Goal: Transaction & Acquisition: Download file/media

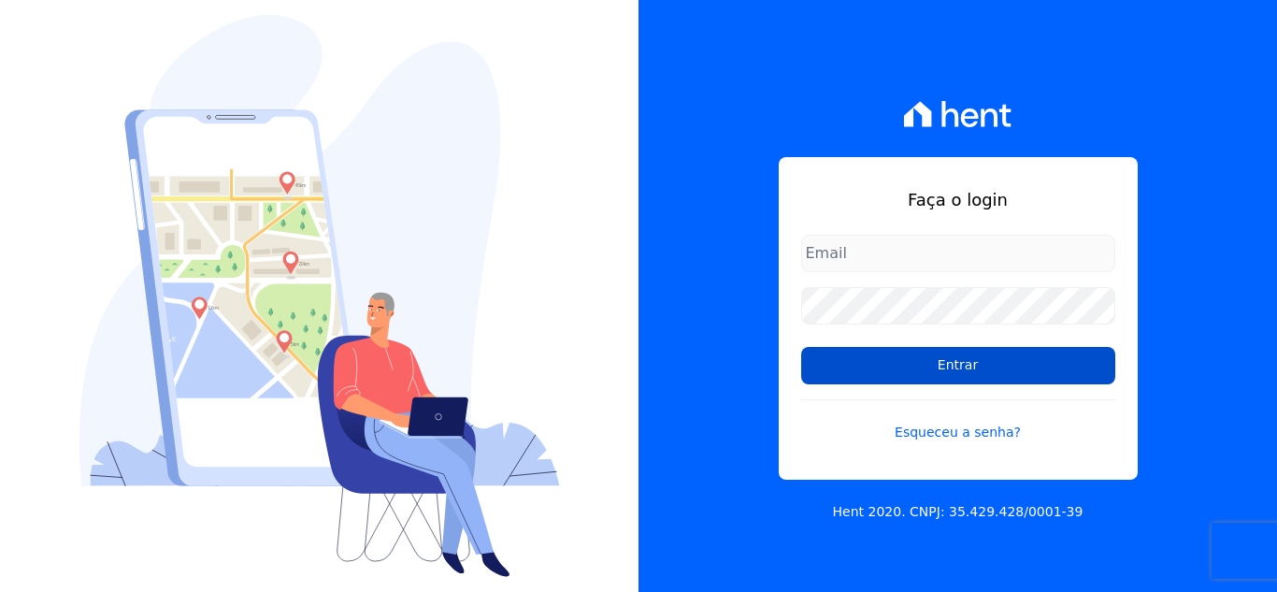
type input "[EMAIL_ADDRESS][DOMAIN_NAME]"
click at [954, 367] on input "Entrar" at bounding box center [958, 365] width 314 height 37
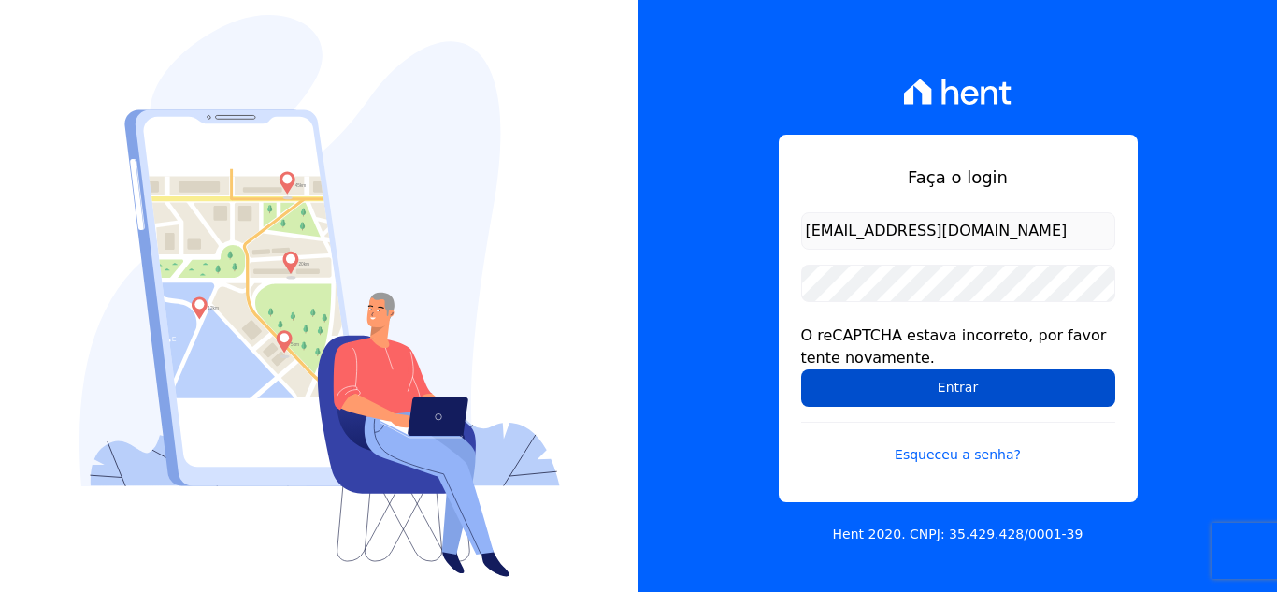
click at [874, 388] on input "Entrar" at bounding box center [958, 387] width 314 height 37
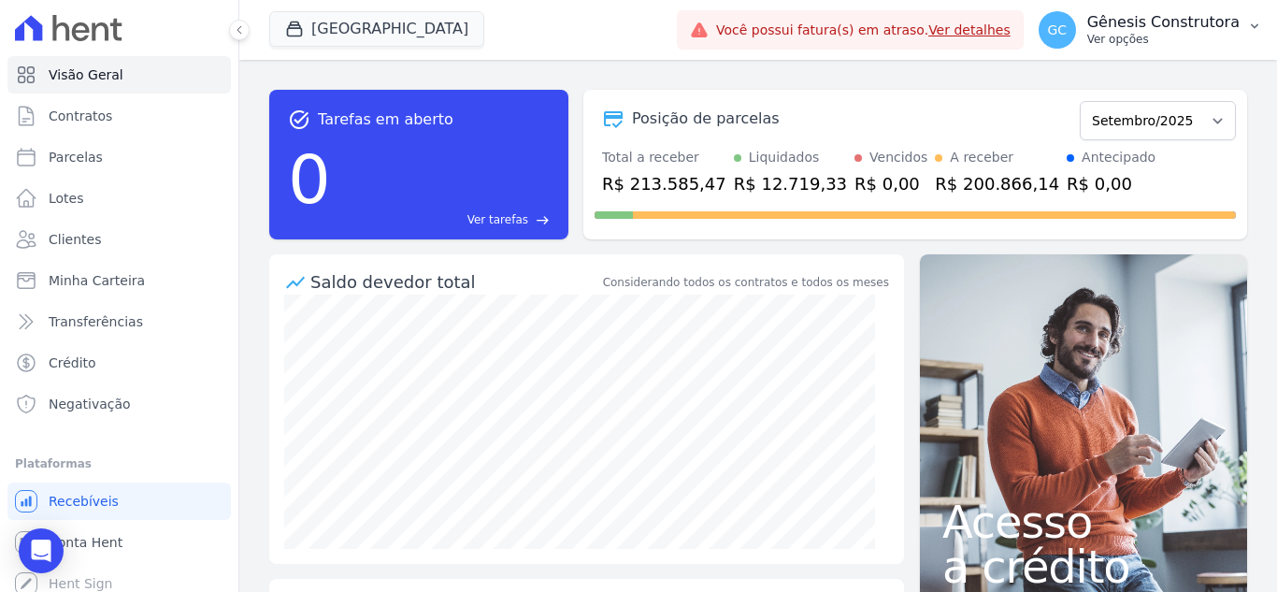
click at [1140, 23] on p "Gênesis Construtora" at bounding box center [1164, 22] width 152 height 19
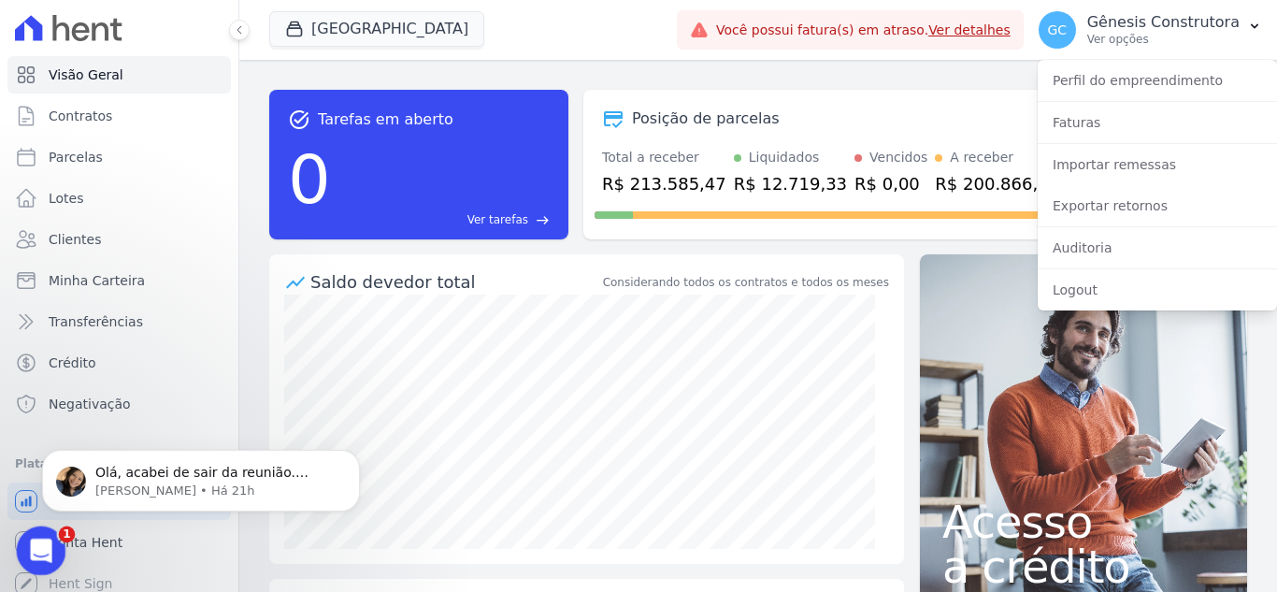
drag, startPoint x: 80, startPoint y: 1073, endPoint x: 33, endPoint y: 538, distance: 537.0
click at [36, 543] on icon "Abertura do Messenger da Intercom" at bounding box center [38, 548] width 31 height 31
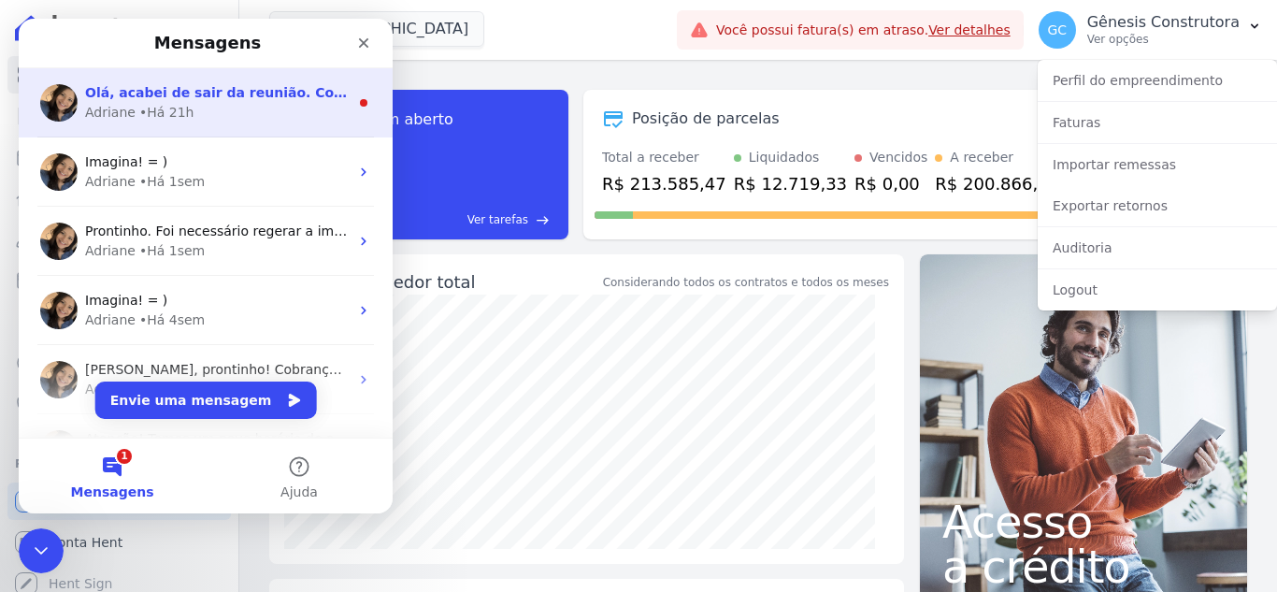
click at [215, 123] on div "Olá, acabei de sair da reunião. Como a emissão está sendo realizada pela conta …" at bounding box center [206, 102] width 374 height 69
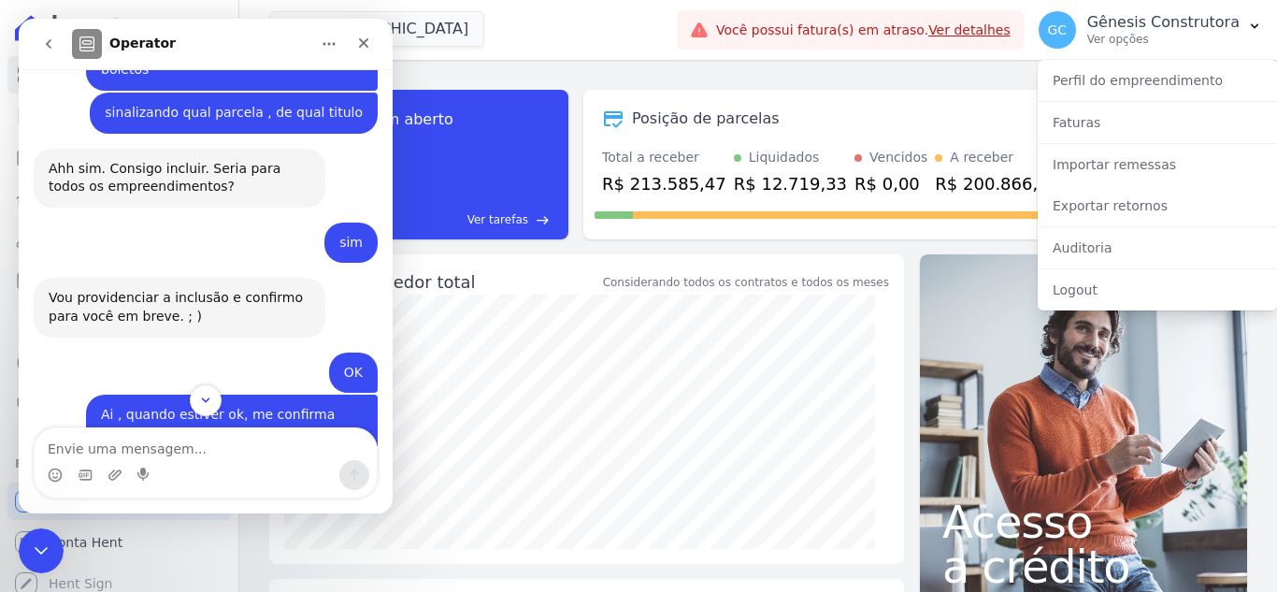
scroll to position [9633, 0]
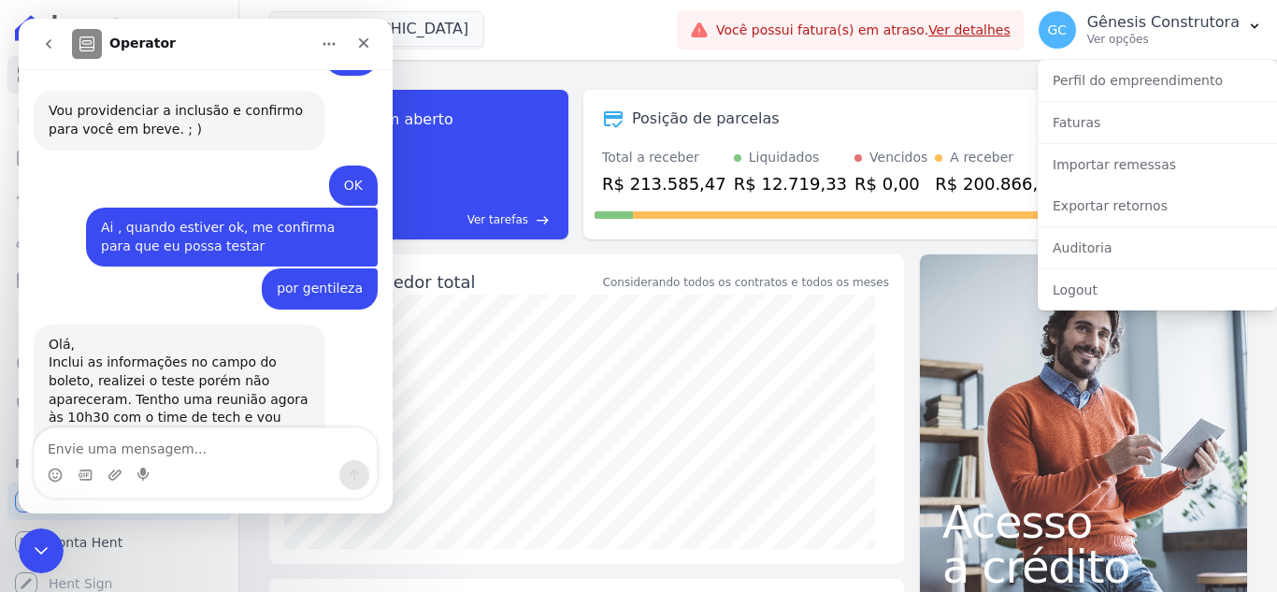
click at [141, 442] on textarea "Envie uma mensagem..." at bounding box center [206, 444] width 342 height 32
type textarea "abre por favor"
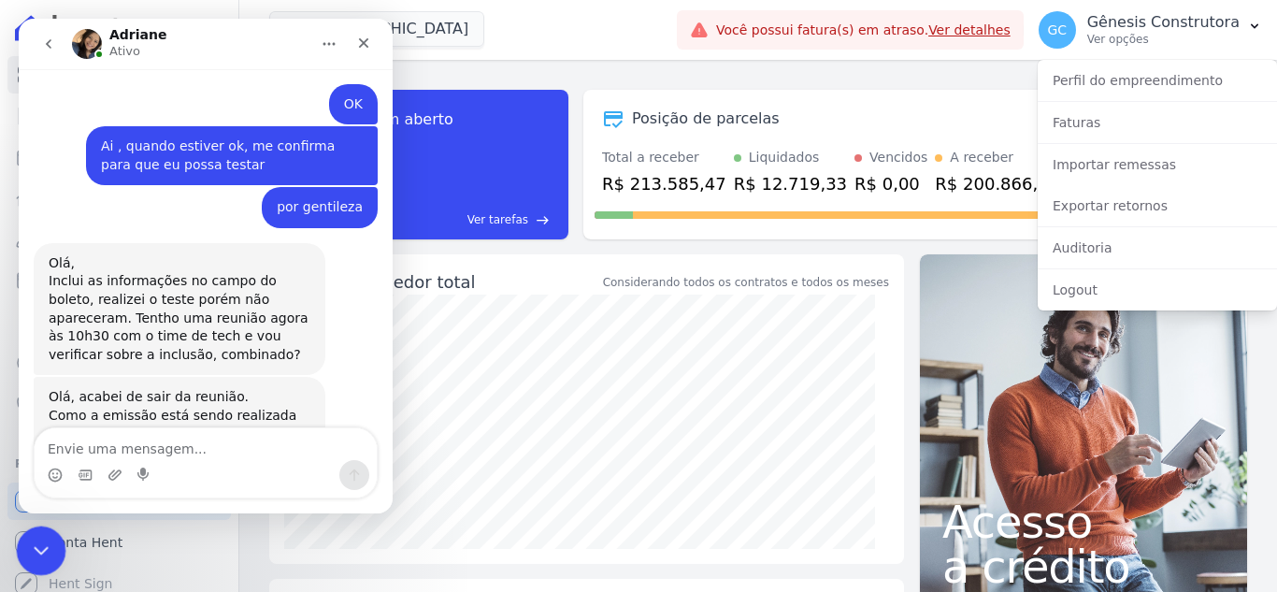
click at [36, 543] on icon "Encerramento do Messenger da Intercom" at bounding box center [38, 548] width 22 height 22
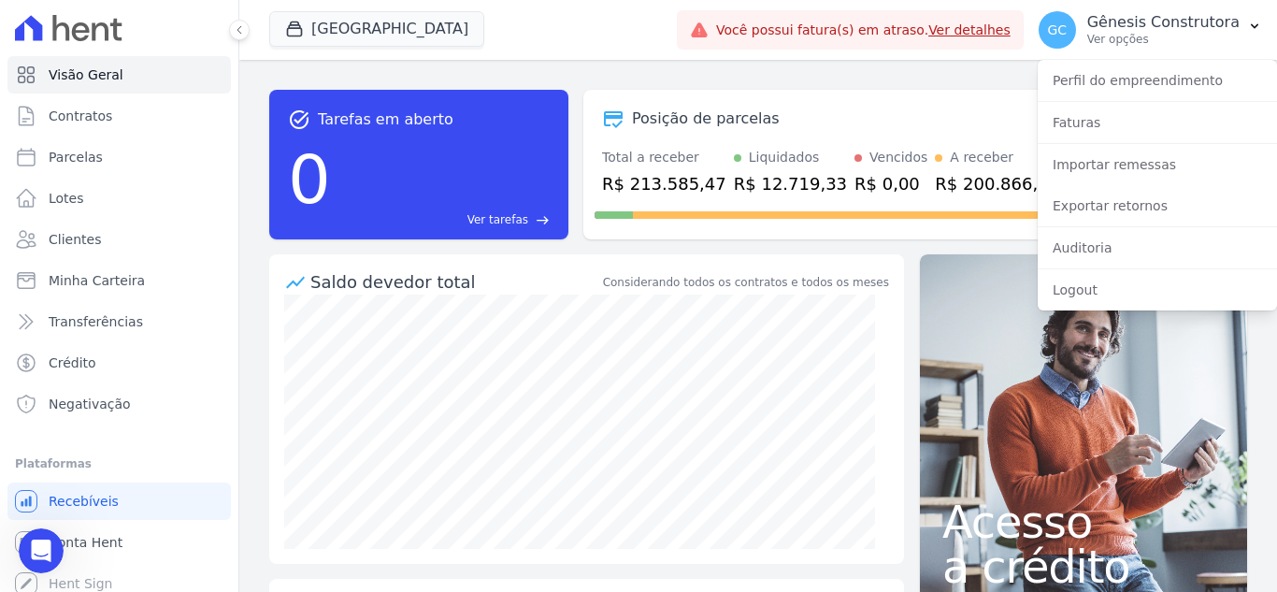
click at [918, 93] on div "Posição de parcelas Abril/2023 Maio/2023 Junho/2023 Julho/2023 Agosto/2023 Sete…" at bounding box center [916, 165] width 664 height 150
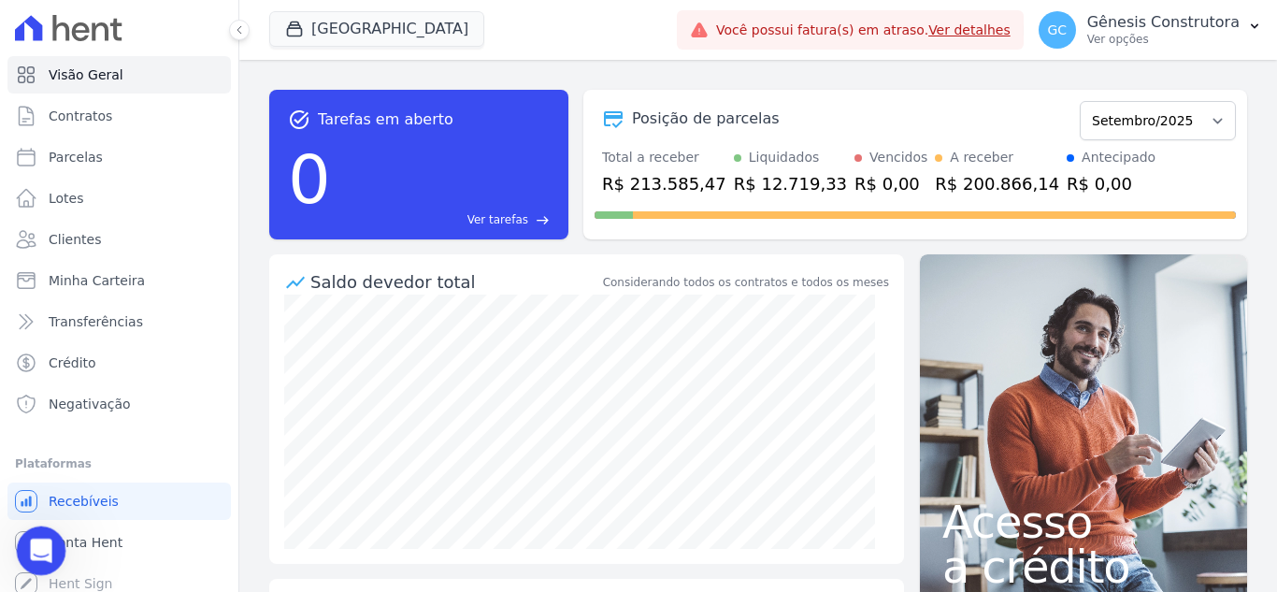
click at [45, 540] on icon "Abertura do Messenger da Intercom" at bounding box center [38, 548] width 31 height 31
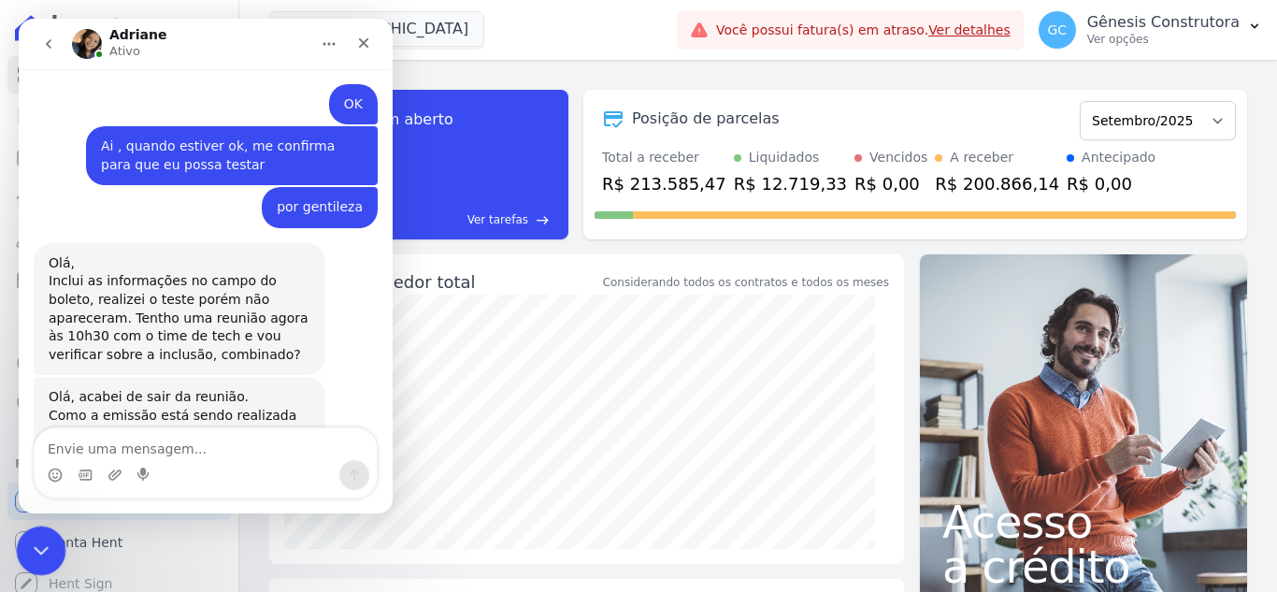
drag, startPoint x: 143, startPoint y: 832, endPoint x: 48, endPoint y: 541, distance: 307.0
click at [49, 539] on icon "Encerramento do Messenger da Intercom" at bounding box center [38, 548] width 22 height 22
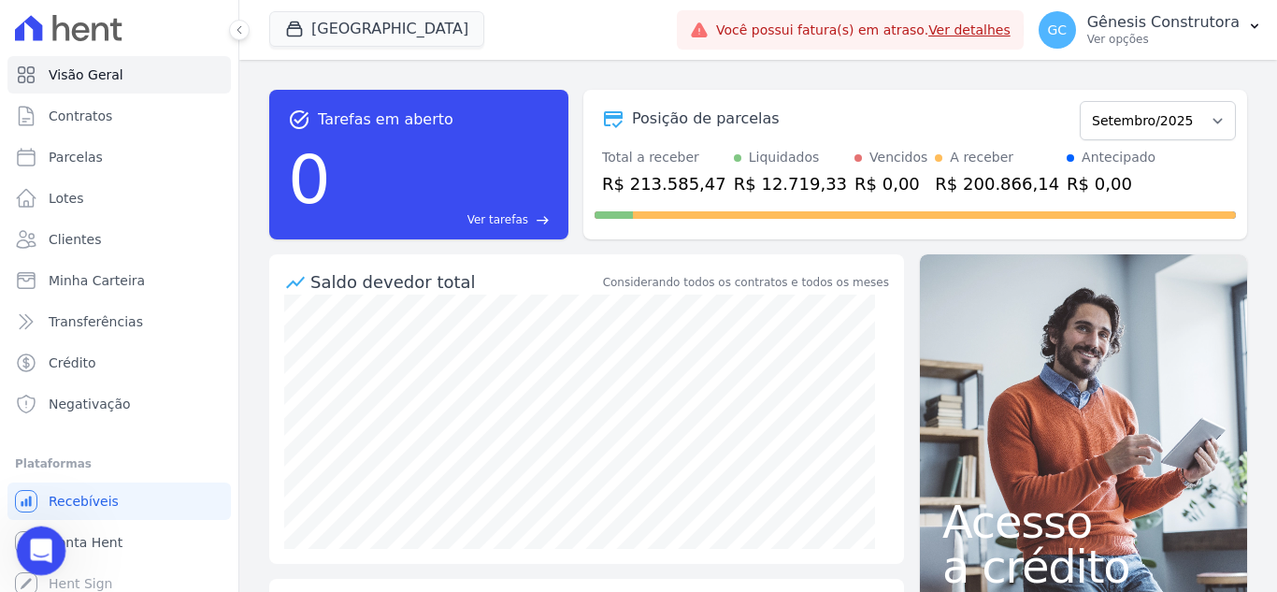
click at [49, 540] on div "Abertura do Messenger da Intercom" at bounding box center [38, 548] width 62 height 62
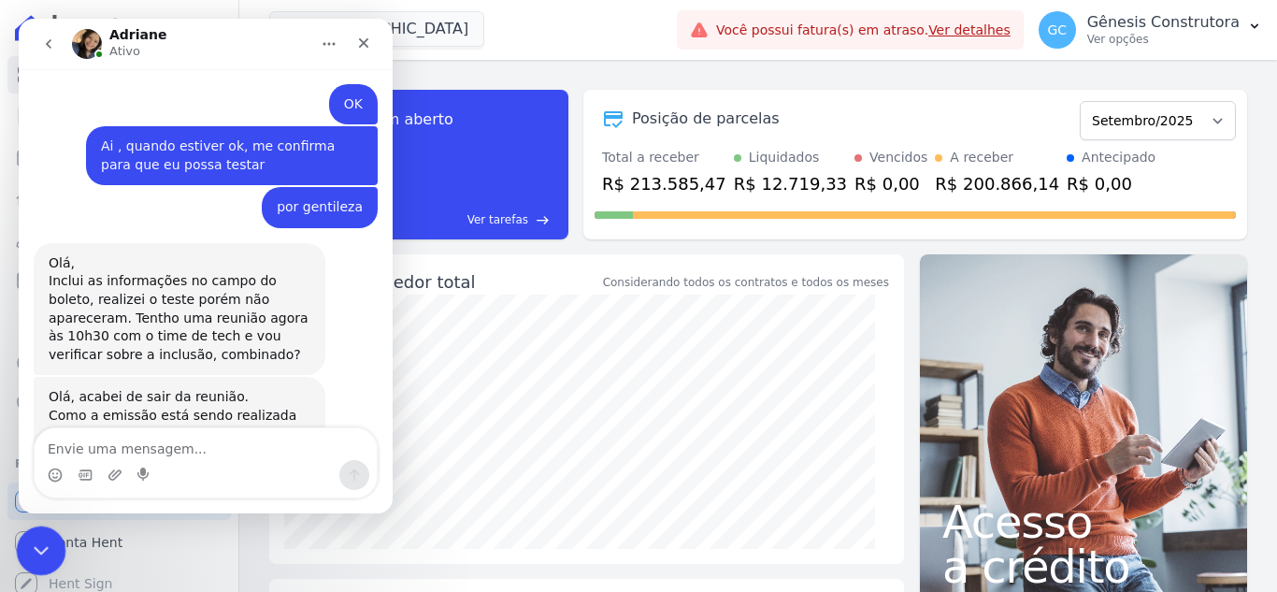
click at [27, 546] on icon "Encerramento do Messenger da Intercom" at bounding box center [38, 548] width 22 height 22
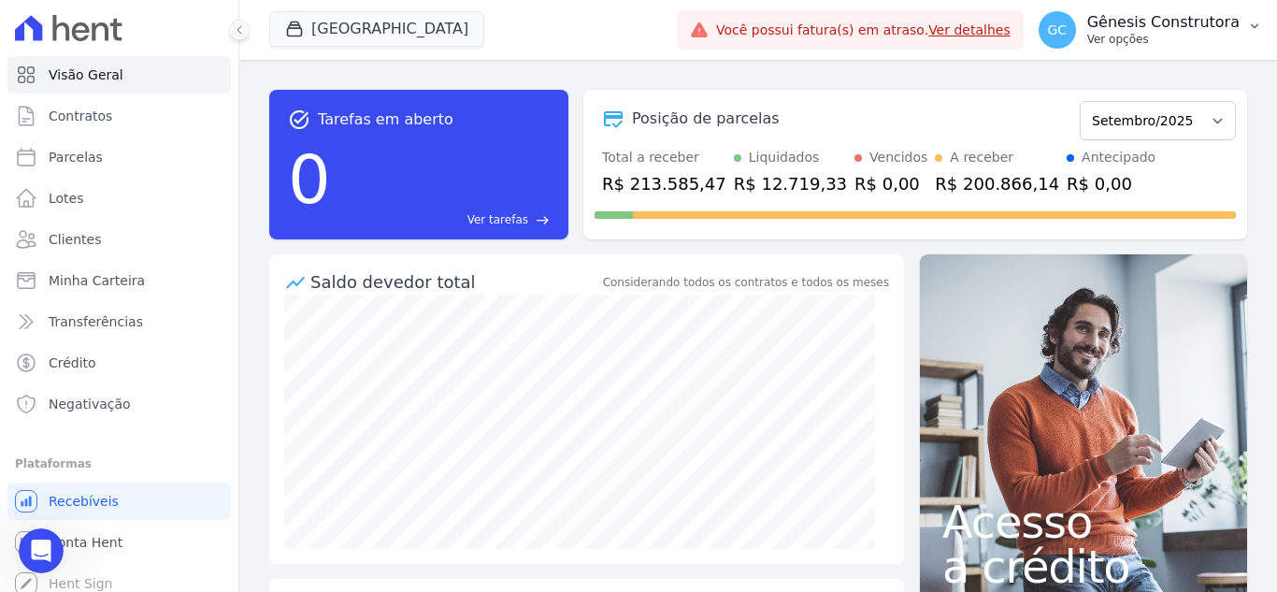
click at [1142, 32] on p "Ver opções" at bounding box center [1164, 39] width 152 height 15
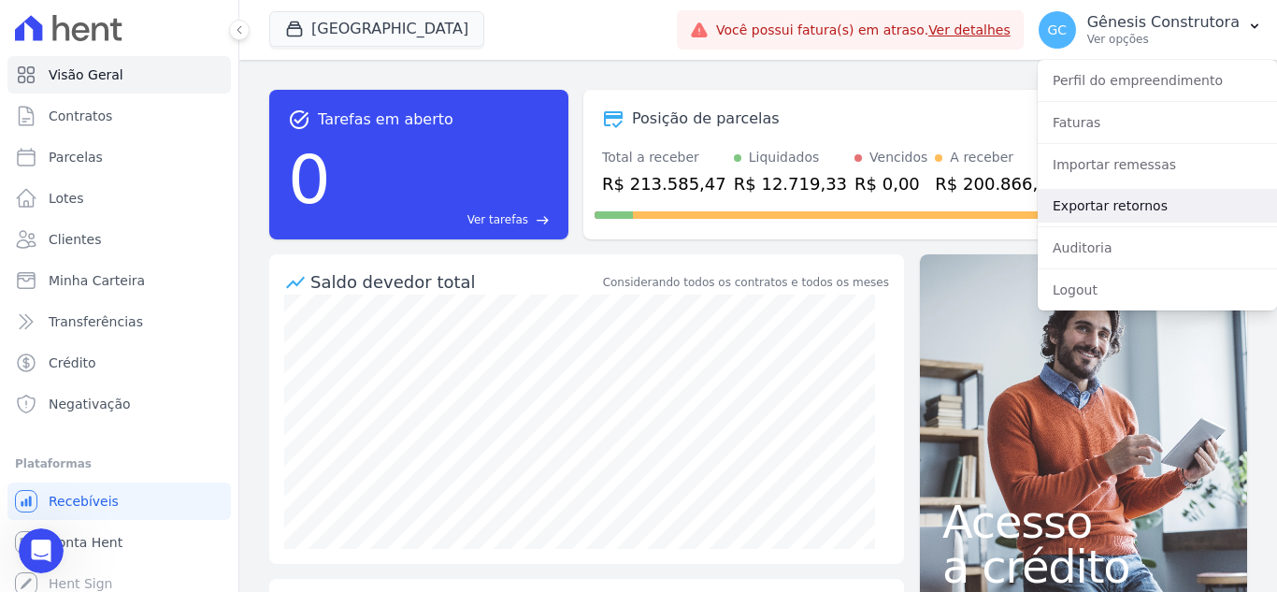
click at [1152, 216] on link "Exportar retornos" at bounding box center [1157, 206] width 239 height 34
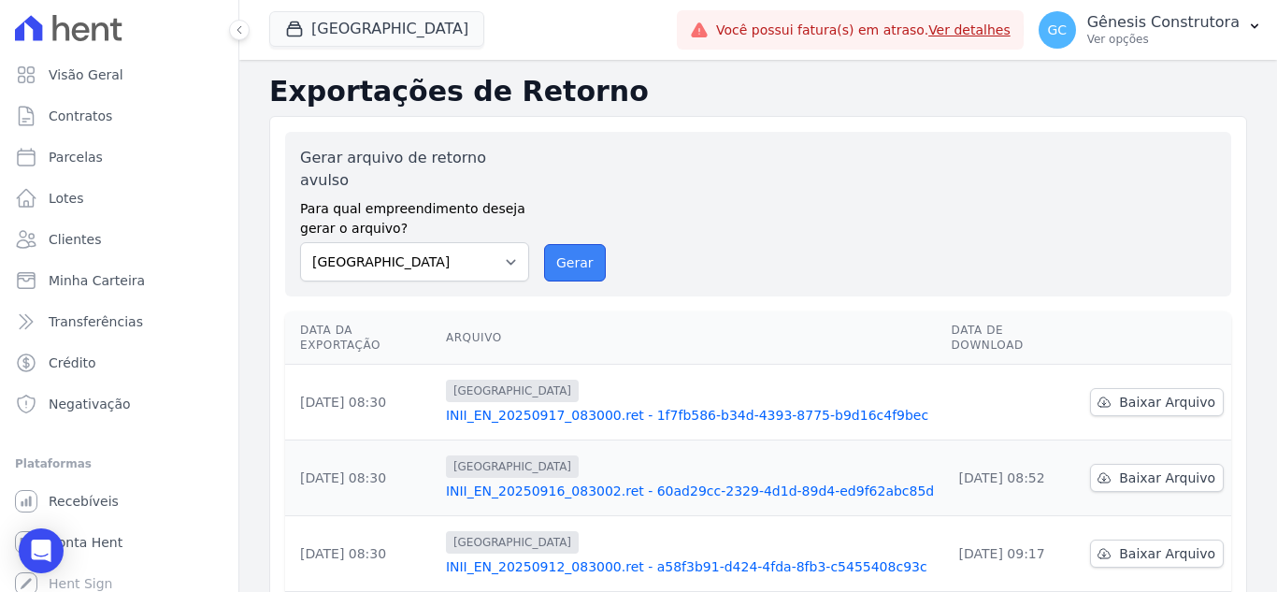
click at [544, 245] on button "Gerar" at bounding box center [575, 262] width 62 height 37
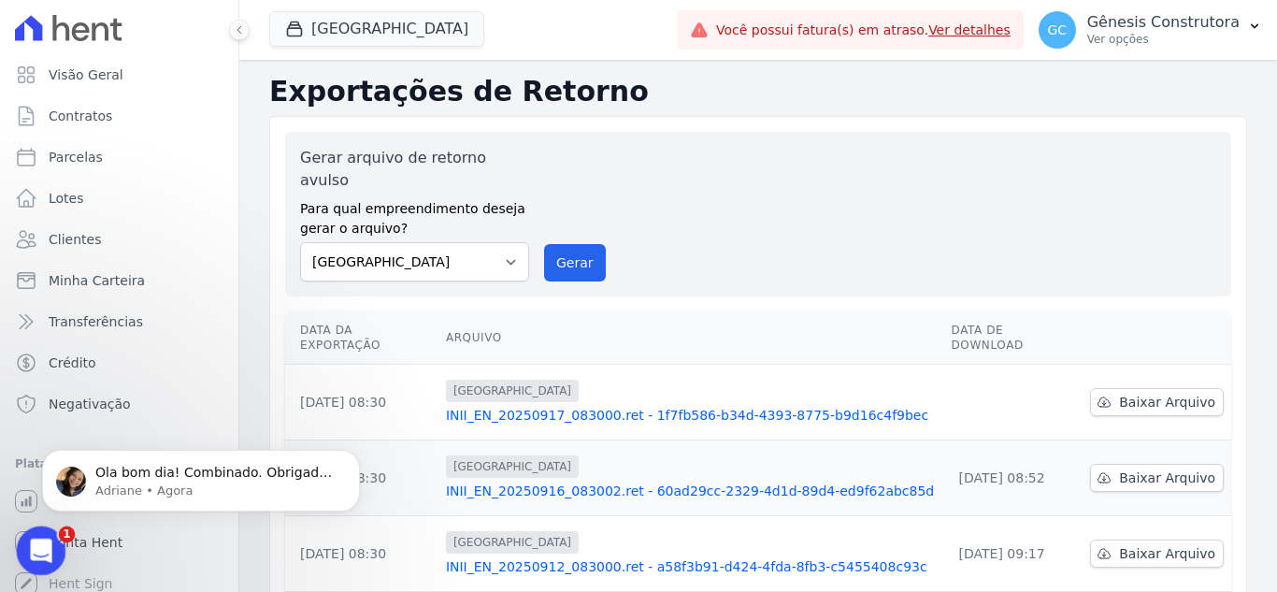
click at [34, 540] on icon "Abertura do Messenger da Intercom" at bounding box center [38, 548] width 31 height 31
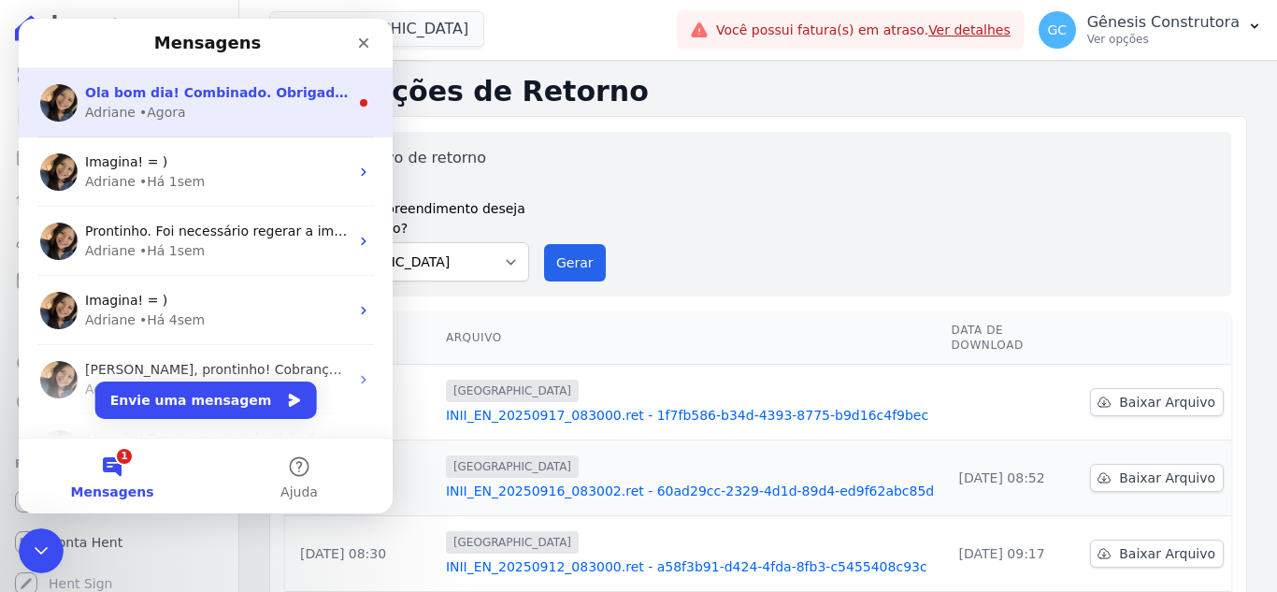
click at [247, 108] on div "Adriane • Agora" at bounding box center [217, 113] width 264 height 20
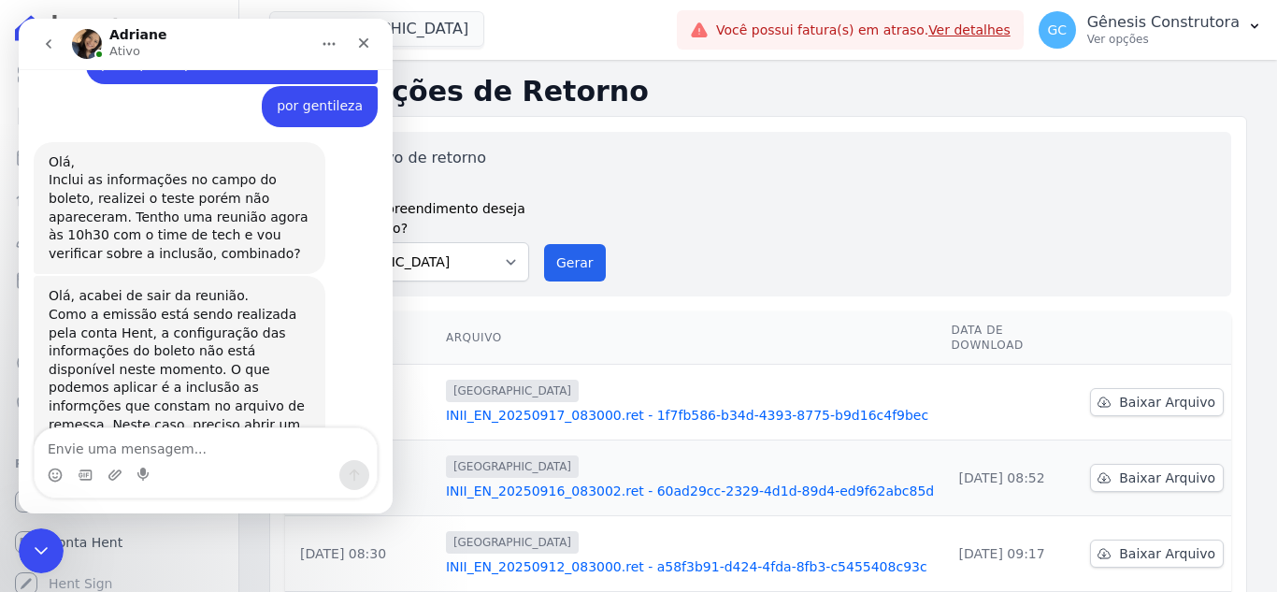
scroll to position [9819, 0]
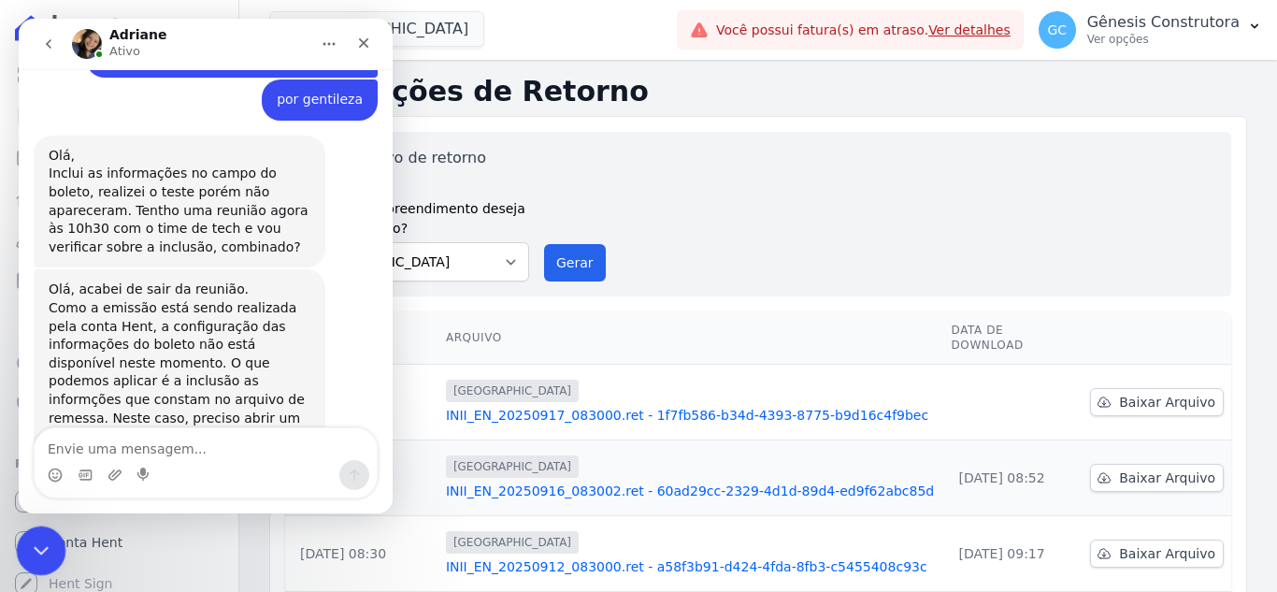
drag, startPoint x: 50, startPoint y: 550, endPoint x: 214, endPoint y: 728, distance: 242.2
click at [50, 550] on div "Encerramento do Messenger da Intercom" at bounding box center [38, 548] width 45 height 45
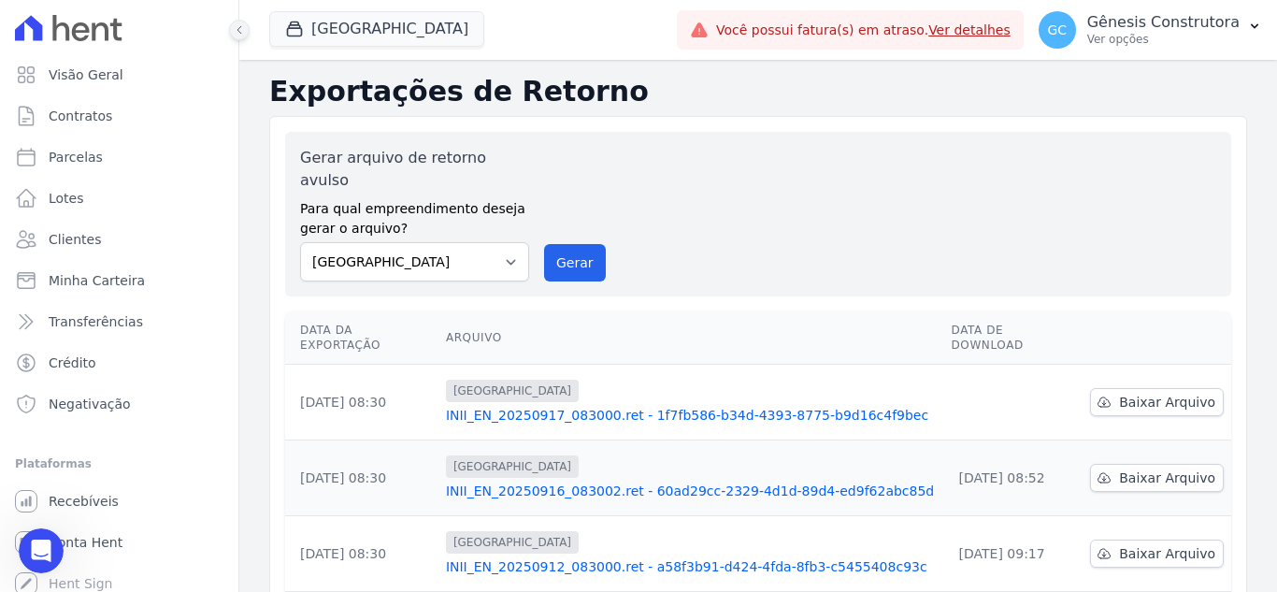
scroll to position [9788, 0]
click at [28, 555] on icon "Abertura do Messenger da Intercom" at bounding box center [38, 548] width 31 height 31
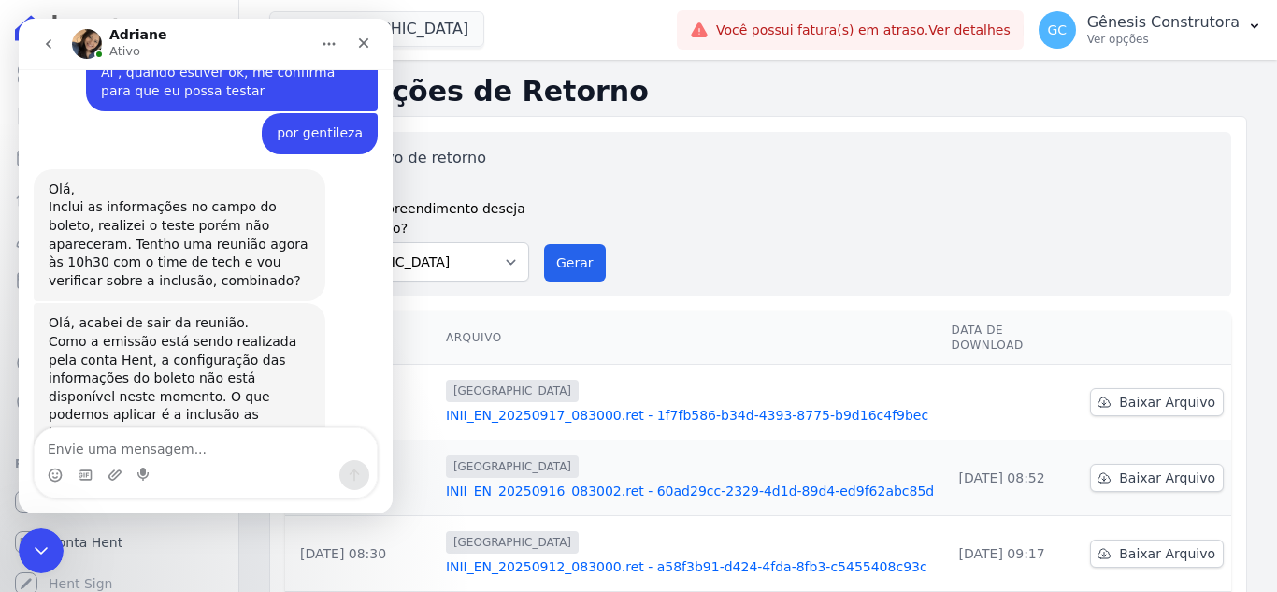
click at [59, 40] on button "go back" at bounding box center [49, 44] width 36 height 36
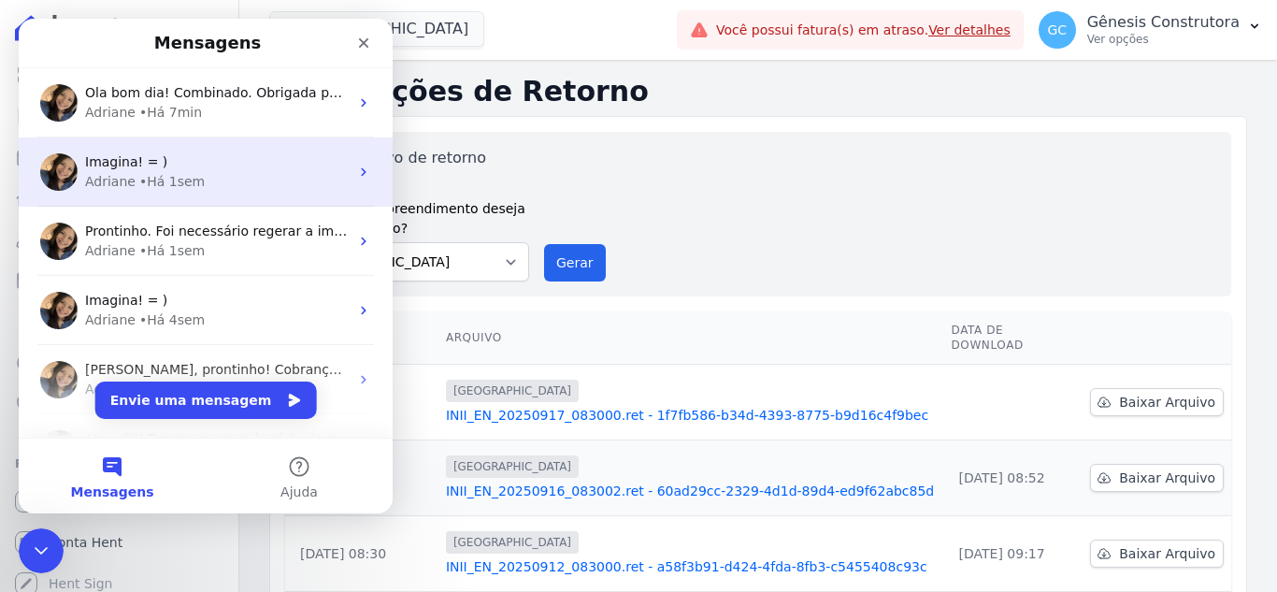
click at [163, 186] on div "• Há 1sem" at bounding box center [171, 182] width 65 height 20
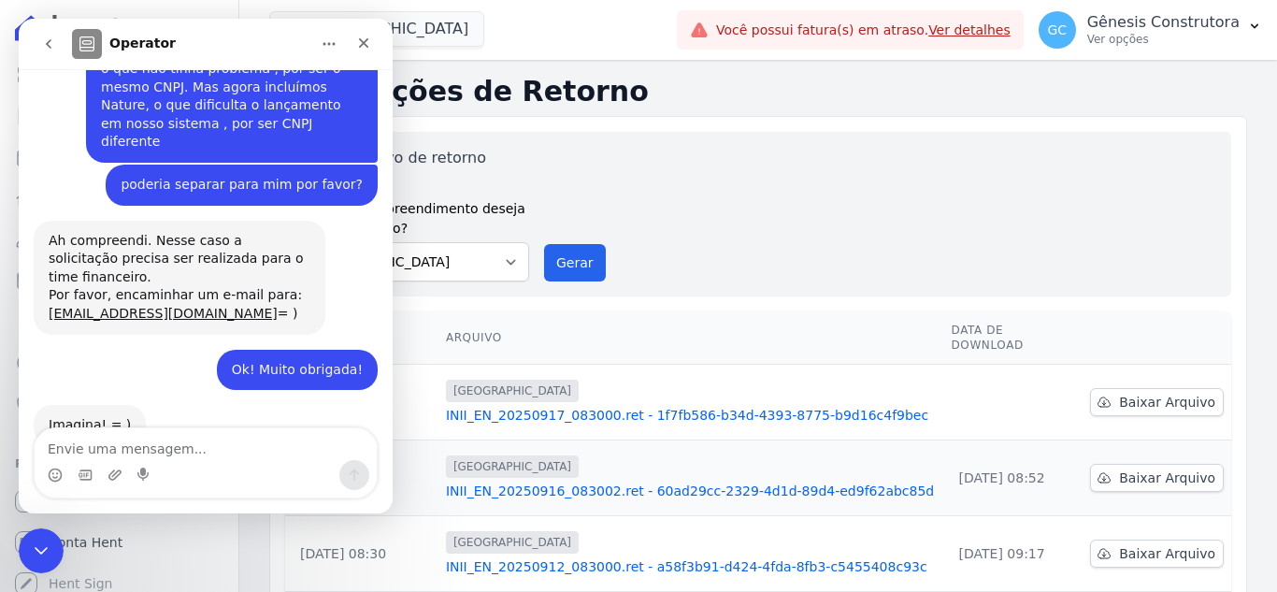
scroll to position [254, 0]
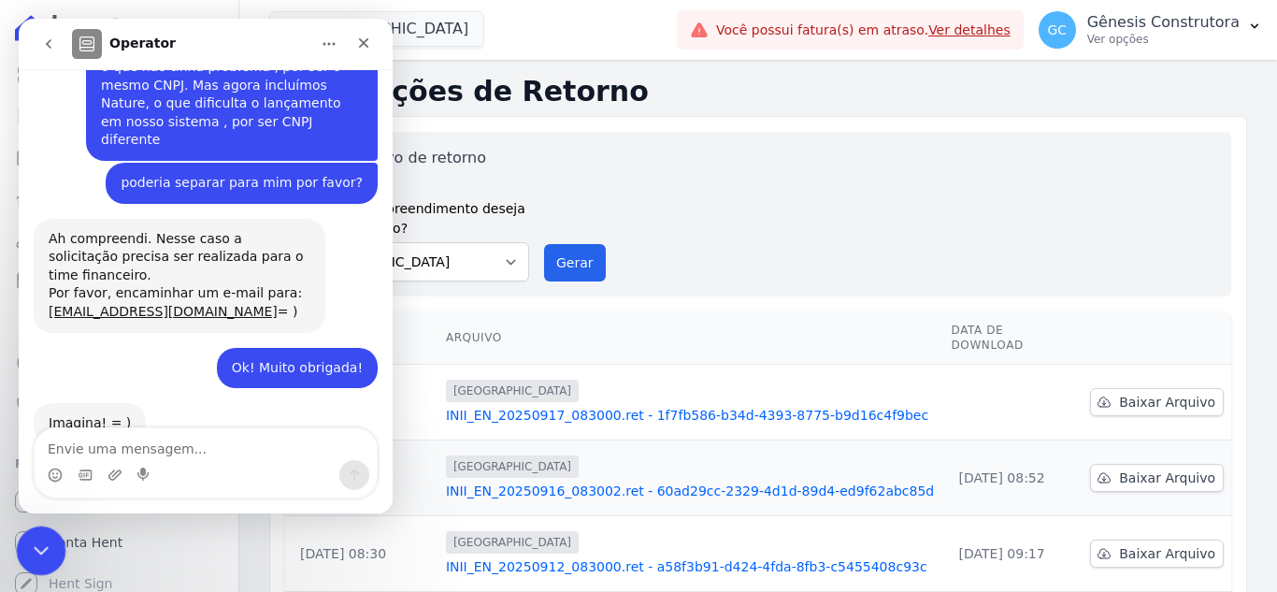
click at [29, 526] on div "Encerramento do Messenger da Intercom" at bounding box center [38, 548] width 45 height 45
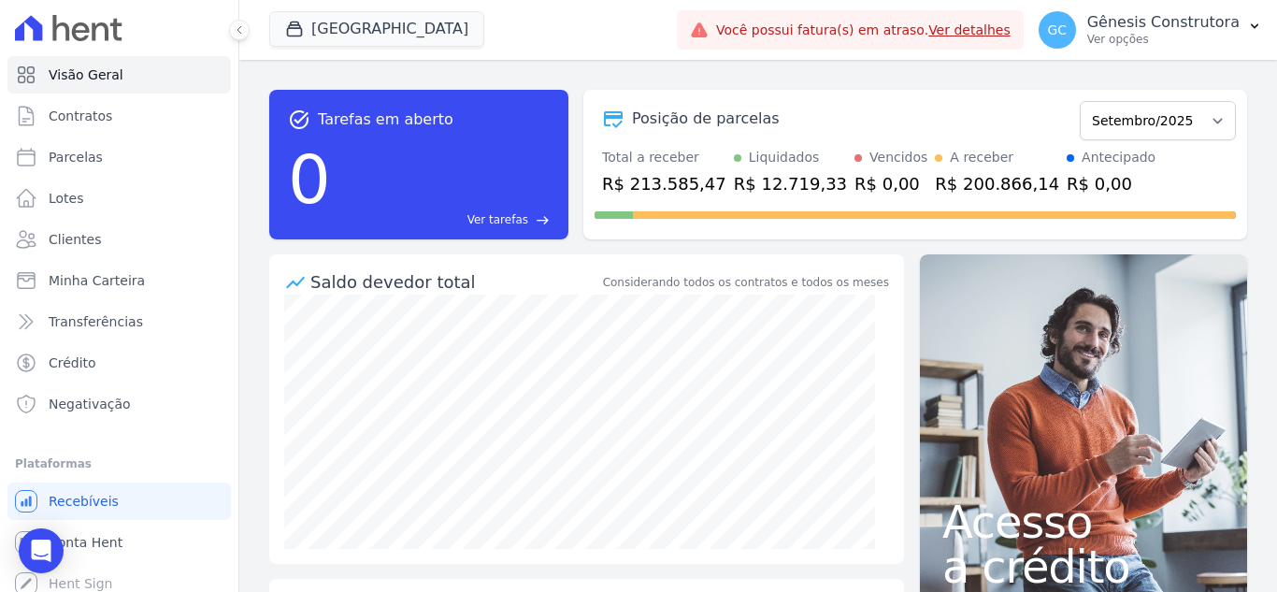
click at [390, 48] on span "[GEOGRAPHIC_DATA]" at bounding box center [376, 29] width 215 height 37
click at [390, 36] on button "[GEOGRAPHIC_DATA]" at bounding box center [376, 29] width 215 height 36
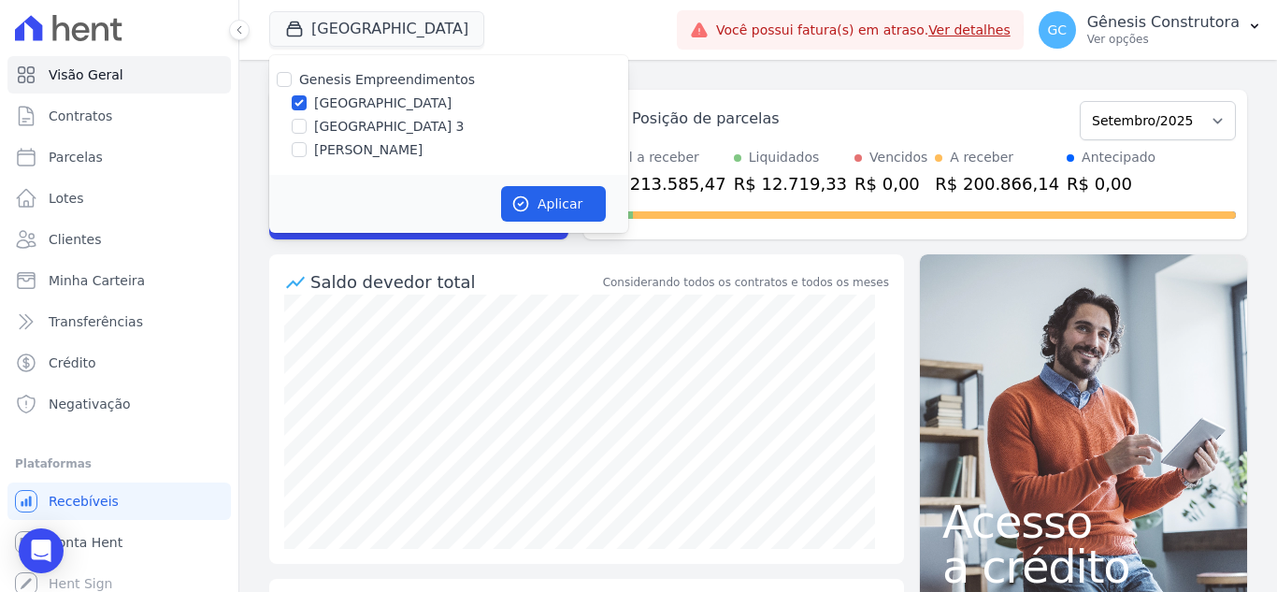
click at [258, 405] on div "task_alt Tarefas em aberto 0 Ver tarefas east Posição de parcelas Abril/2023 Ma…" at bounding box center [758, 326] width 1038 height 532
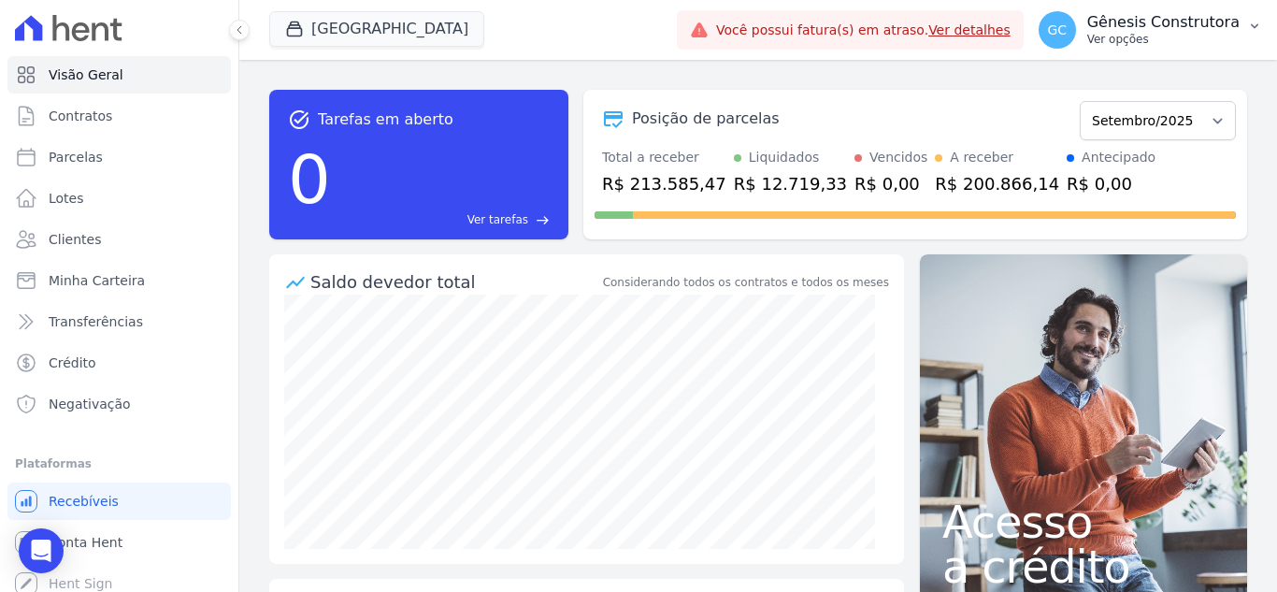
click at [1153, 30] on p "Gênesis Construtora" at bounding box center [1164, 22] width 152 height 19
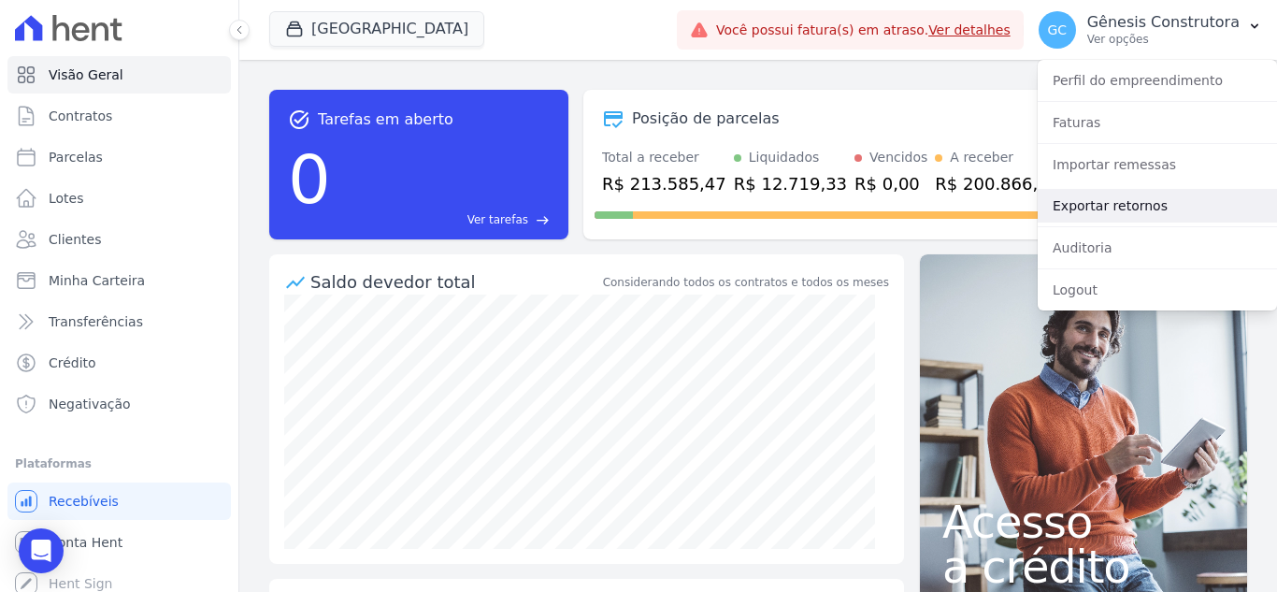
click at [1163, 195] on link "Exportar retornos" at bounding box center [1157, 206] width 239 height 34
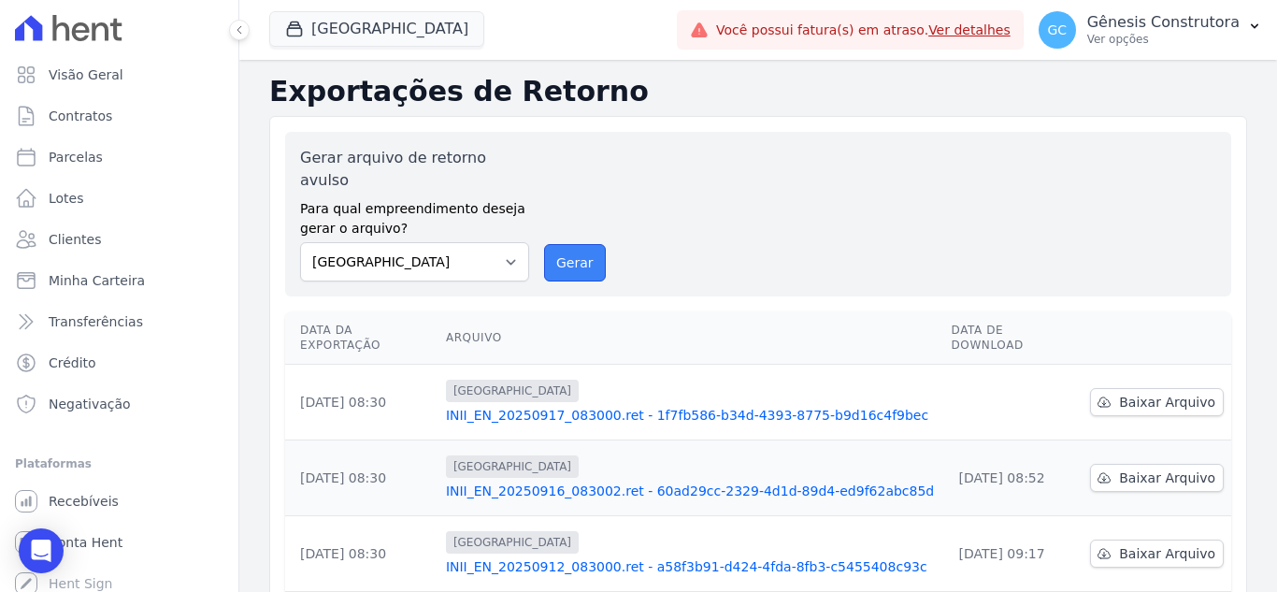
click at [589, 244] on button "Gerar" at bounding box center [575, 262] width 62 height 37
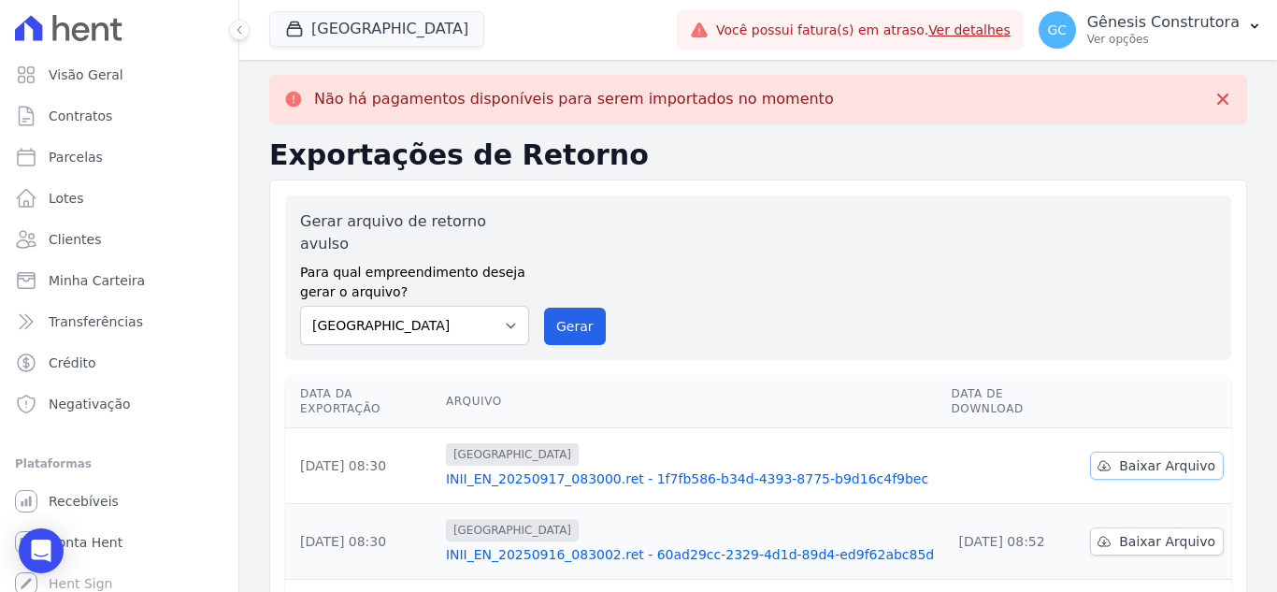
click at [1168, 456] on span "Baixar Arquivo" at bounding box center [1167, 465] width 96 height 19
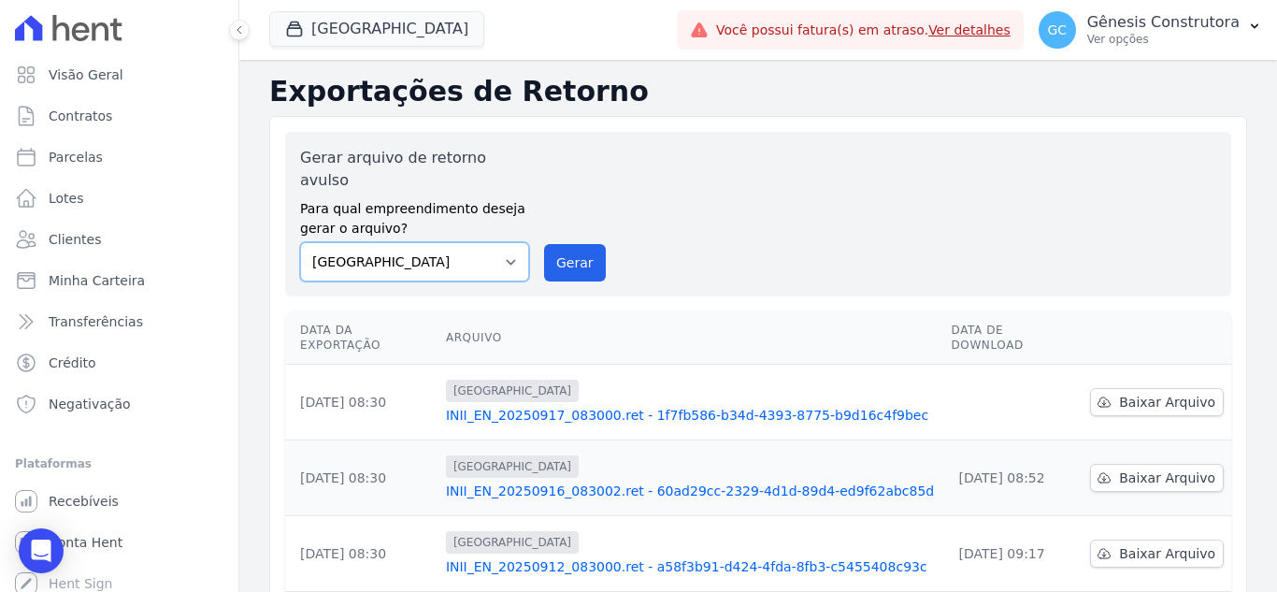
click at [353, 242] on select "[GEOGRAPHIC_DATA][PERSON_NAME]" at bounding box center [414, 261] width 229 height 39
click at [555, 244] on button "Gerar" at bounding box center [575, 262] width 62 height 37
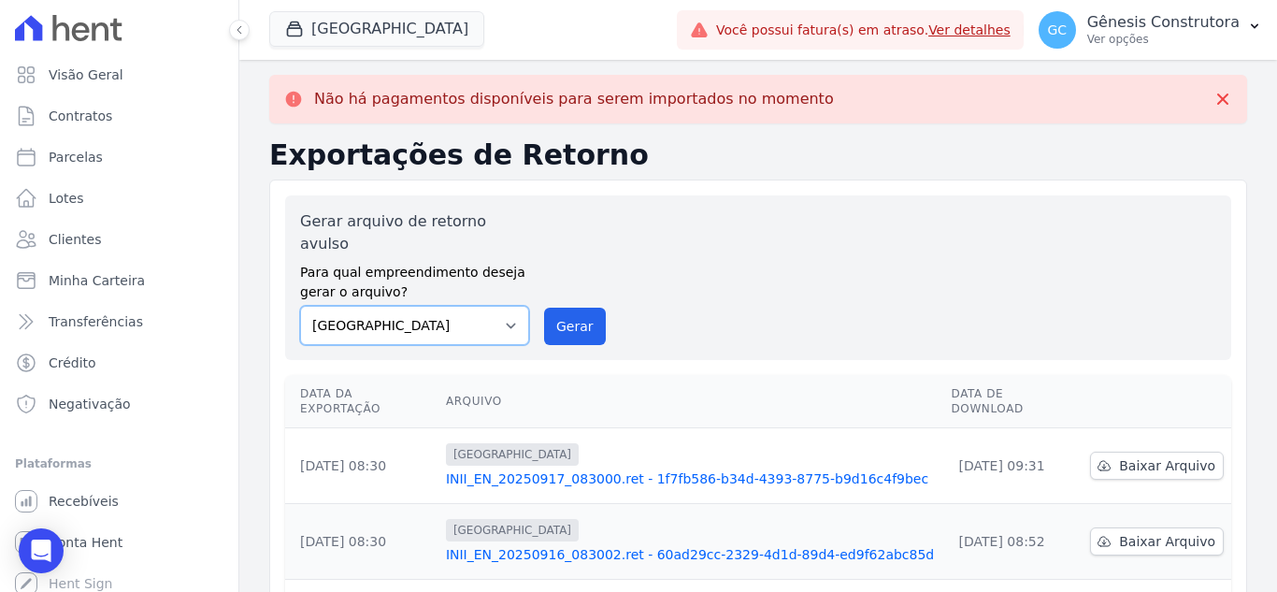
click at [468, 310] on select "[GEOGRAPHIC_DATA][PERSON_NAME]" at bounding box center [414, 325] width 229 height 39
select select "32642098-8c96-4e3c-b8f4-1f11cd728362"
click at [300, 306] on select "Estação Nogueira Estação Nogueira 3 HILDEGARDO DE NORONHA" at bounding box center [414, 325] width 229 height 39
click at [553, 308] on button "Gerar" at bounding box center [575, 326] width 62 height 37
click at [574, 308] on button "Gerar" at bounding box center [575, 326] width 62 height 37
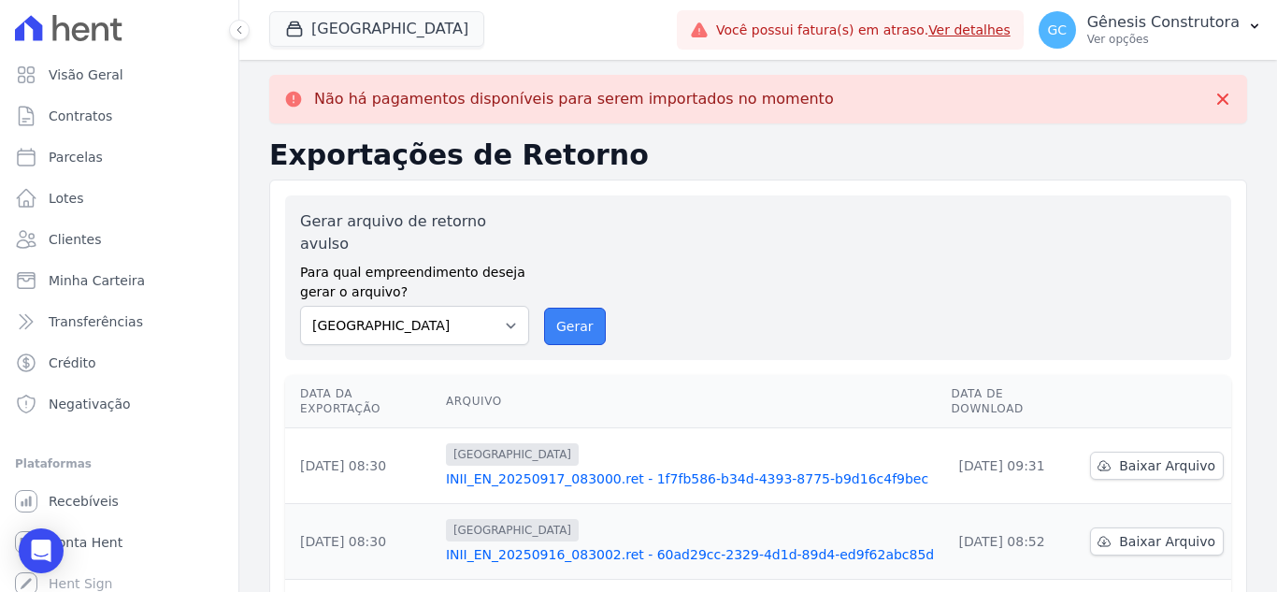
click at [569, 308] on button "Gerar" at bounding box center [575, 326] width 62 height 37
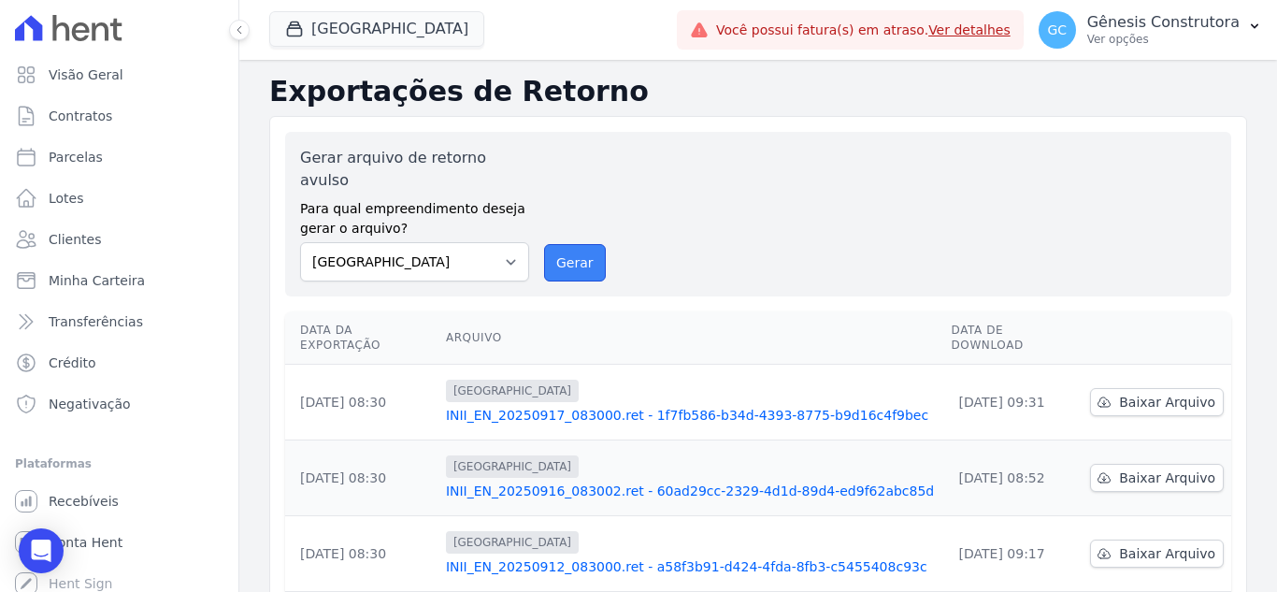
click at [587, 244] on button "Gerar" at bounding box center [575, 262] width 62 height 37
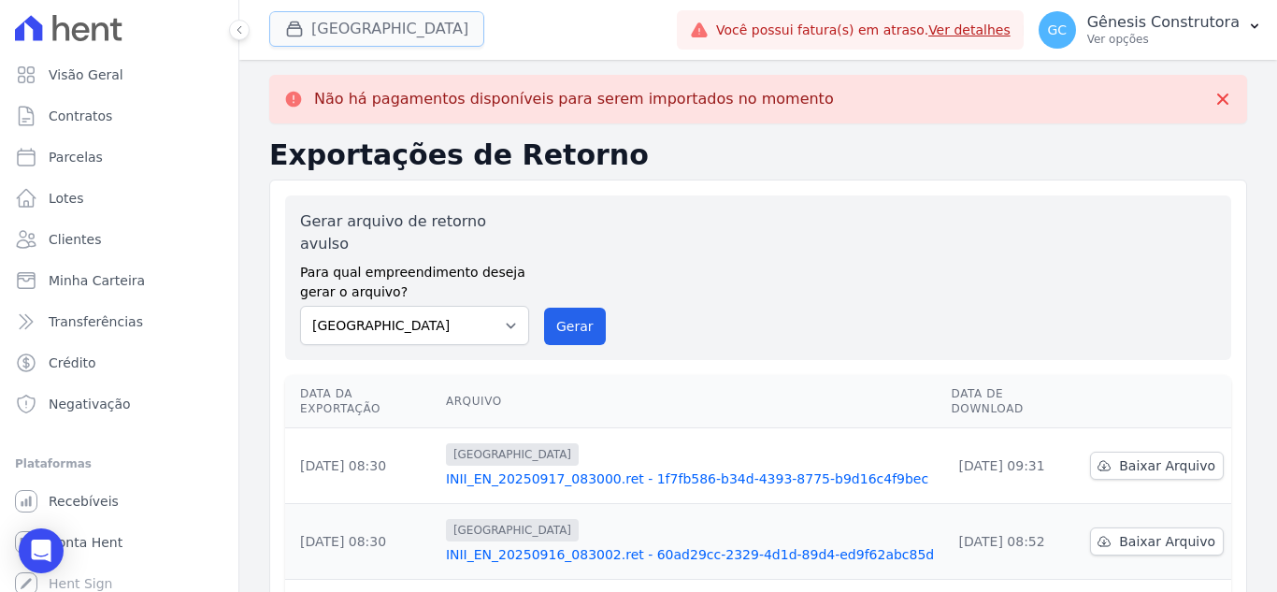
click at [423, 41] on button "[GEOGRAPHIC_DATA]" at bounding box center [376, 29] width 215 height 36
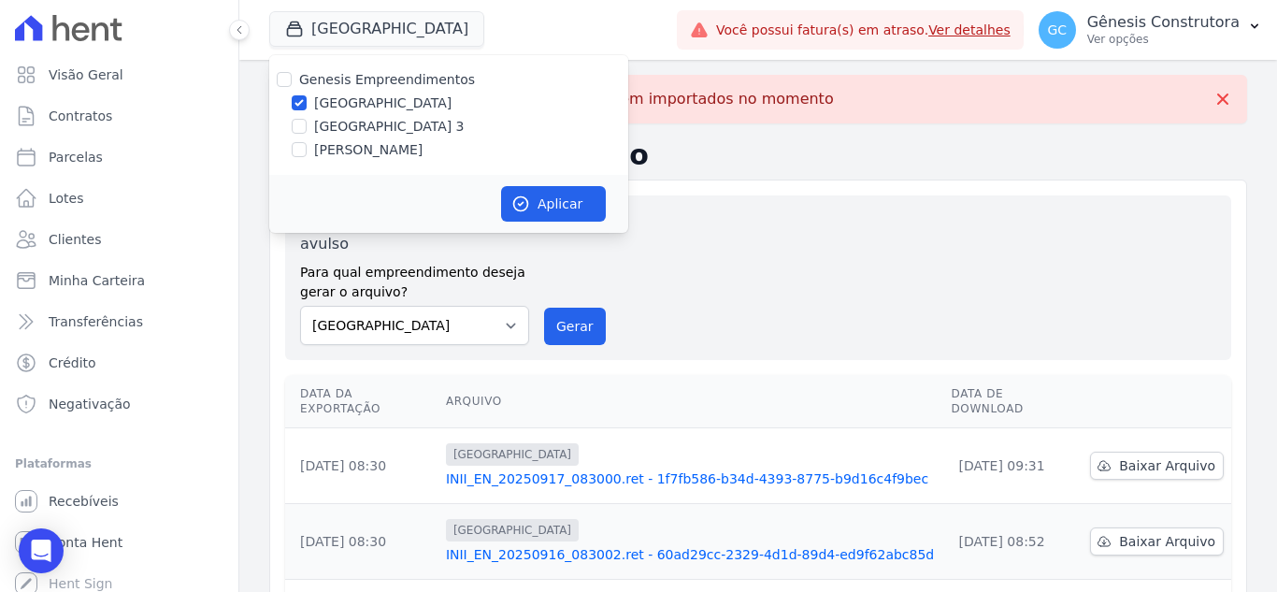
click at [411, 136] on label "[GEOGRAPHIC_DATA] 3" at bounding box center [389, 127] width 151 height 20
click at [307, 134] on input "[GEOGRAPHIC_DATA] 3" at bounding box center [299, 126] width 15 height 15
checkbox input "true"
click at [414, 104] on label "[GEOGRAPHIC_DATA]" at bounding box center [382, 104] width 137 height 20
click at [307, 104] on input "[GEOGRAPHIC_DATA]" at bounding box center [299, 102] width 15 height 15
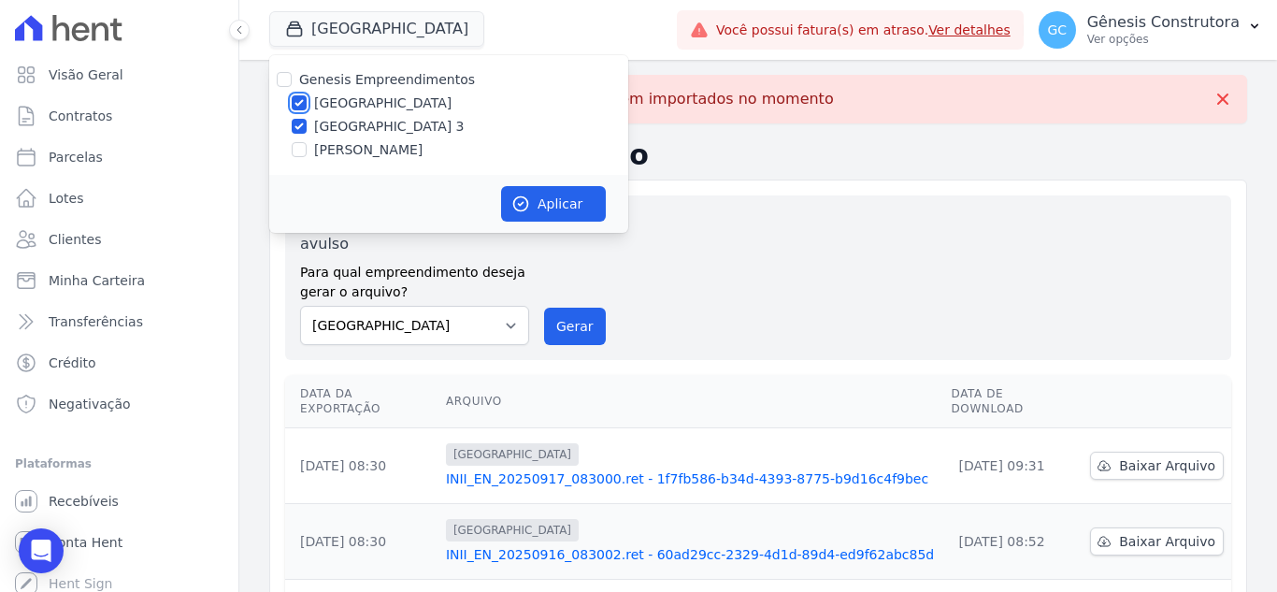
checkbox input "false"
click at [541, 197] on button "Aplicar" at bounding box center [553, 204] width 105 height 36
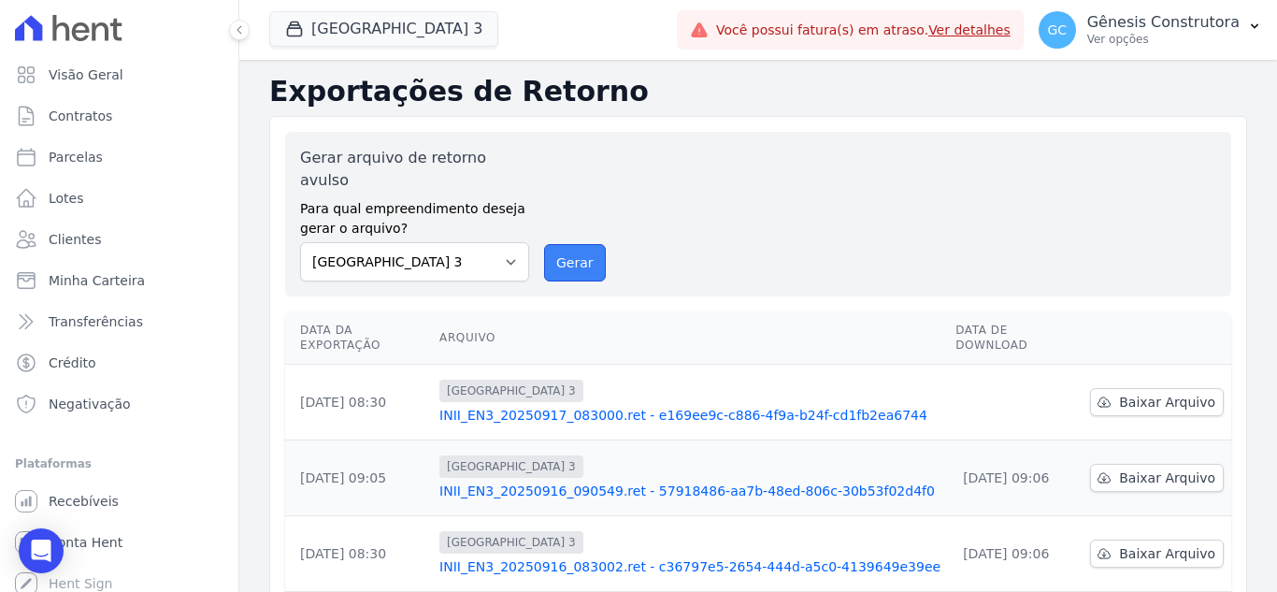
click at [578, 244] on button "Gerar" at bounding box center [575, 262] width 62 height 37
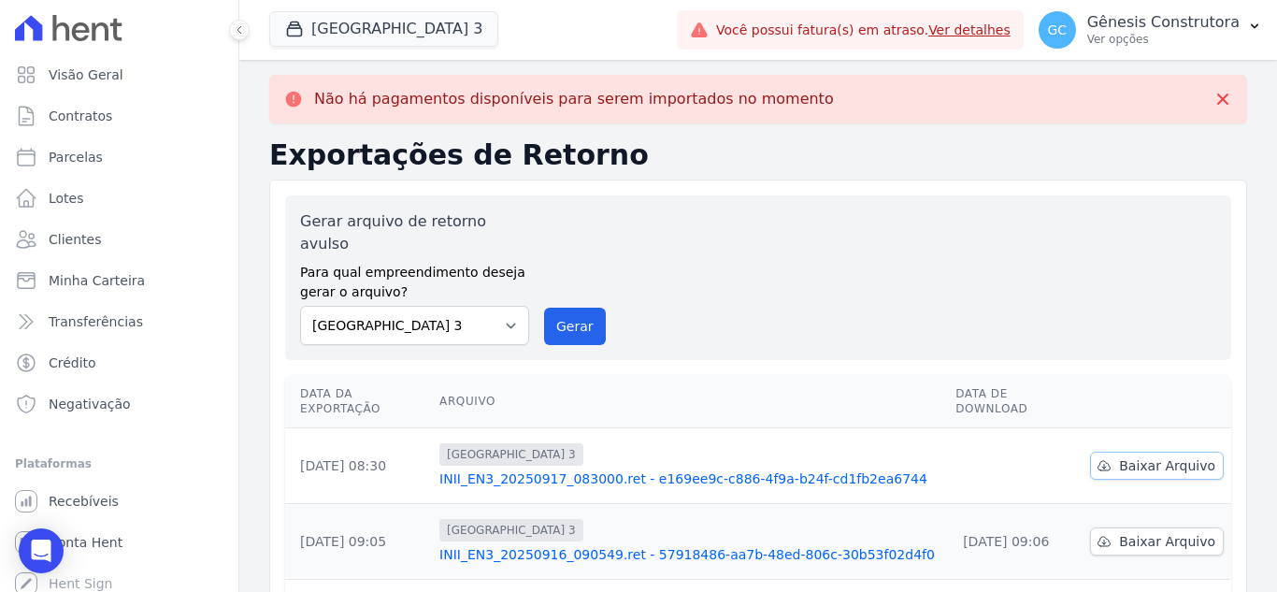
click at [1146, 456] on span "Baixar Arquivo" at bounding box center [1167, 465] width 96 height 19
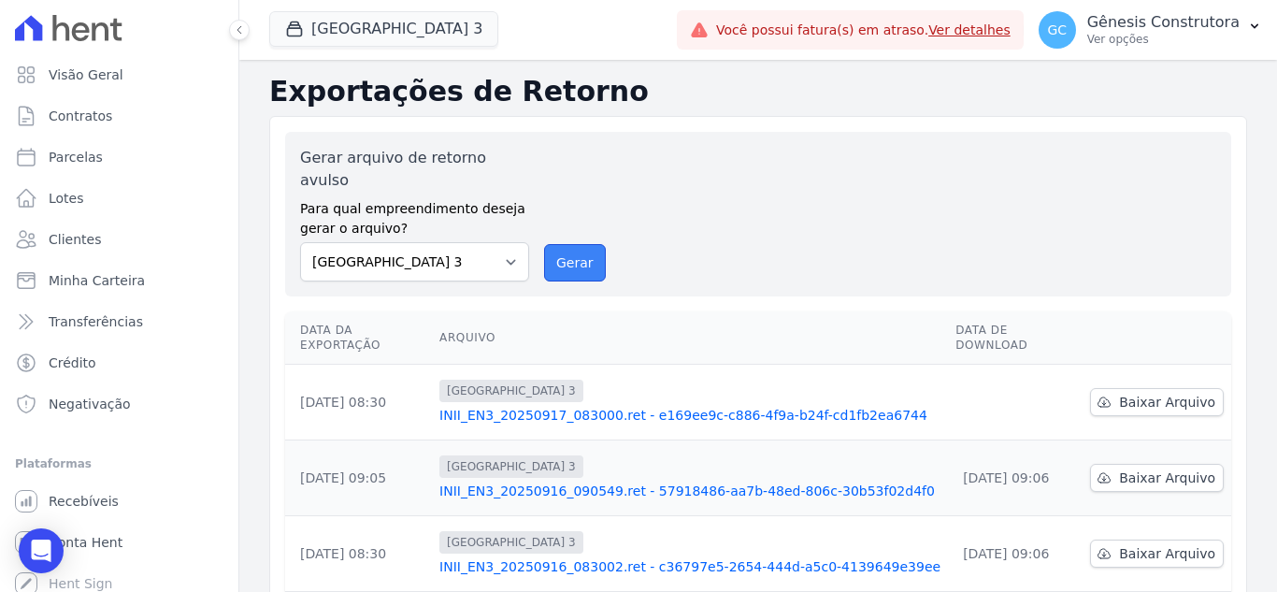
click at [581, 244] on button "Gerar" at bounding box center [575, 262] width 62 height 37
click at [377, 33] on button "[GEOGRAPHIC_DATA] 3" at bounding box center [383, 29] width 229 height 36
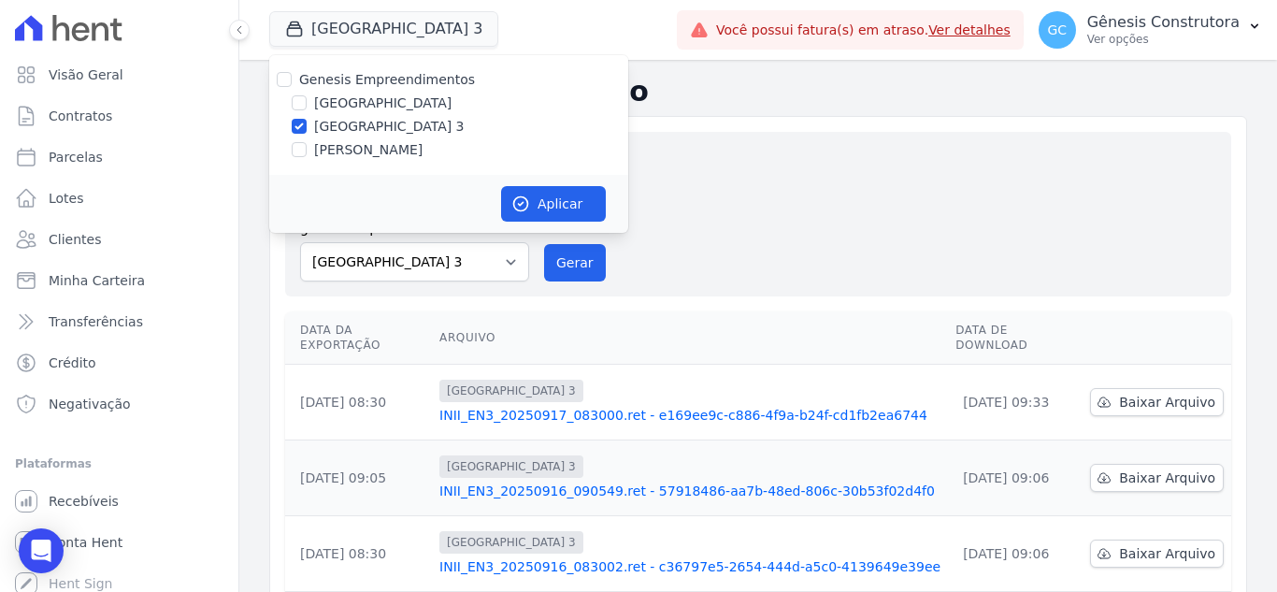
click at [353, 158] on label "[PERSON_NAME]" at bounding box center [368, 150] width 108 height 20
click at [307, 157] on input "[PERSON_NAME]" at bounding box center [299, 149] width 15 height 15
checkbox input "true"
click at [359, 123] on label "[GEOGRAPHIC_DATA] 3" at bounding box center [389, 127] width 151 height 20
click at [307, 123] on input "[GEOGRAPHIC_DATA] 3" at bounding box center [299, 126] width 15 height 15
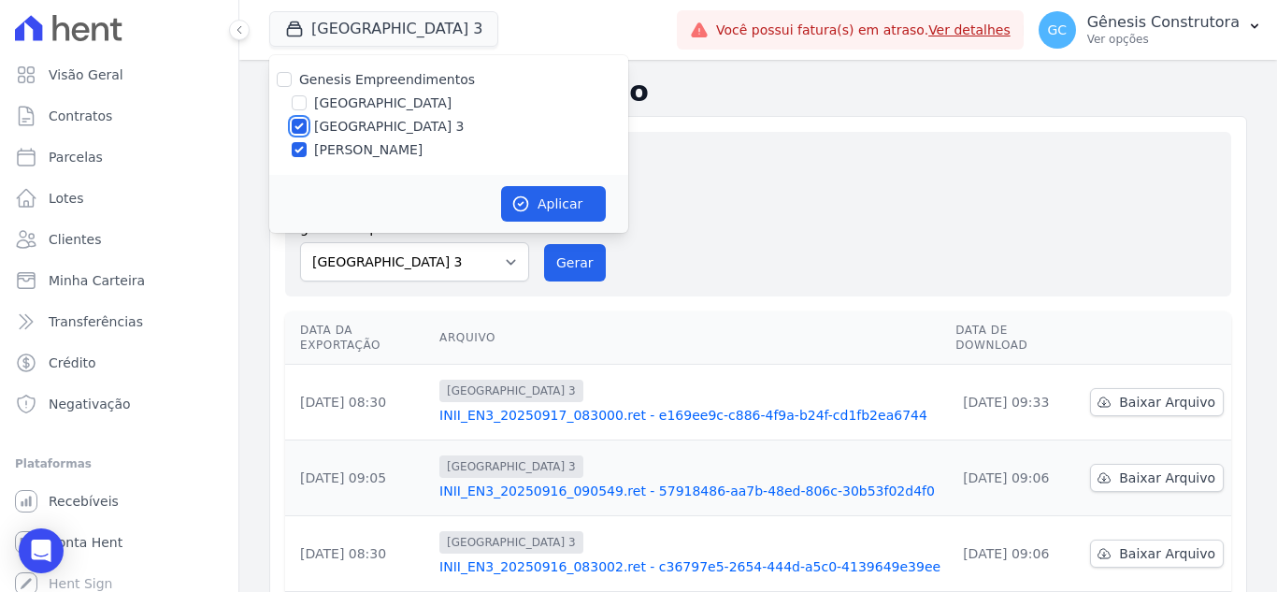
checkbox input "false"
click at [593, 194] on button "Aplicar" at bounding box center [553, 204] width 105 height 36
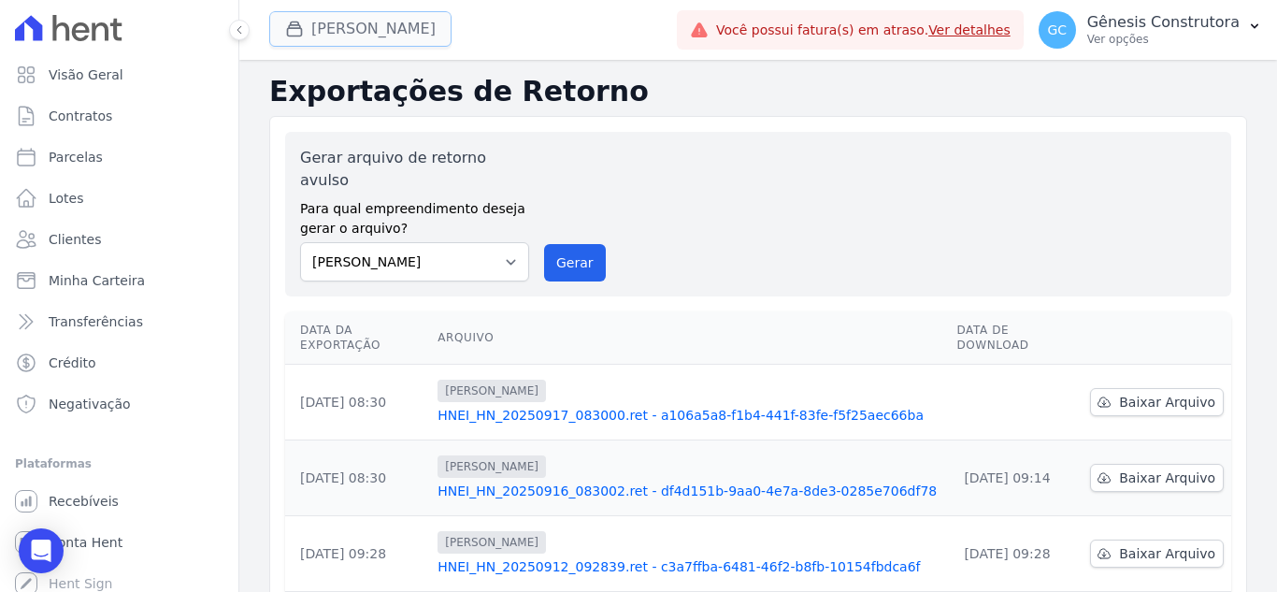
click at [339, 29] on button "Hildegardo De Noronha" at bounding box center [360, 29] width 182 height 36
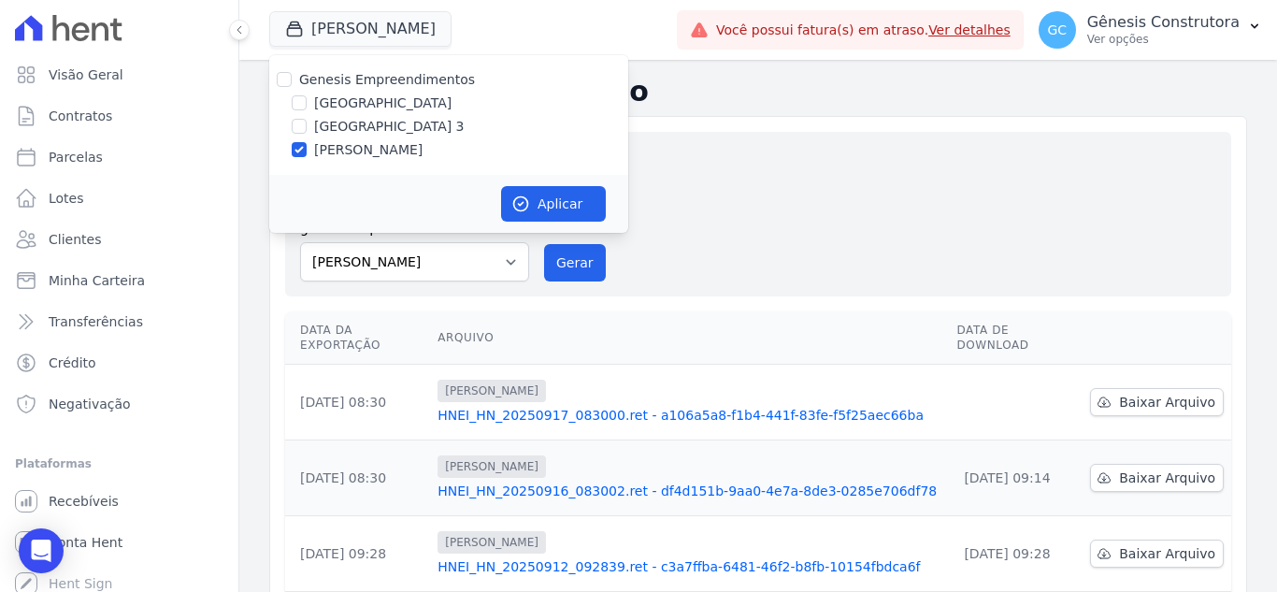
click at [717, 193] on div "Gerar arquivo de retorno avulso Para qual empreendimento deseja gerar o arquivo…" at bounding box center [758, 214] width 916 height 135
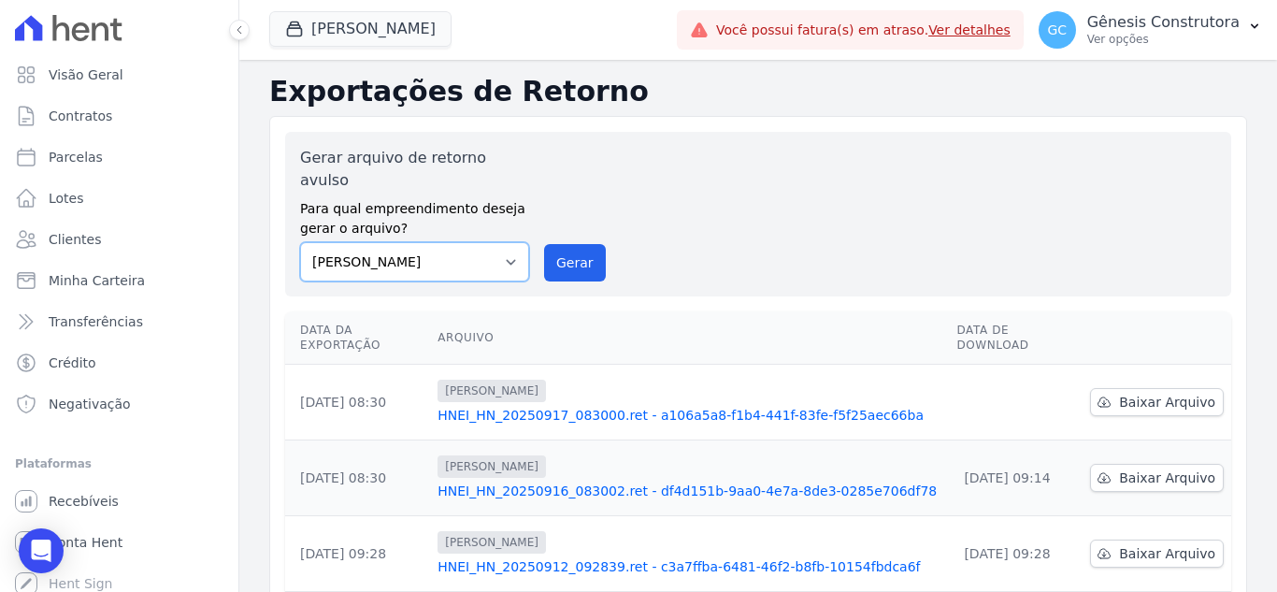
click at [458, 242] on select "Estação Nogueira Estação Nogueira 3 HILDEGARDO DE NORONHA" at bounding box center [414, 261] width 229 height 39
click at [549, 244] on button "Gerar" at bounding box center [575, 262] width 62 height 37
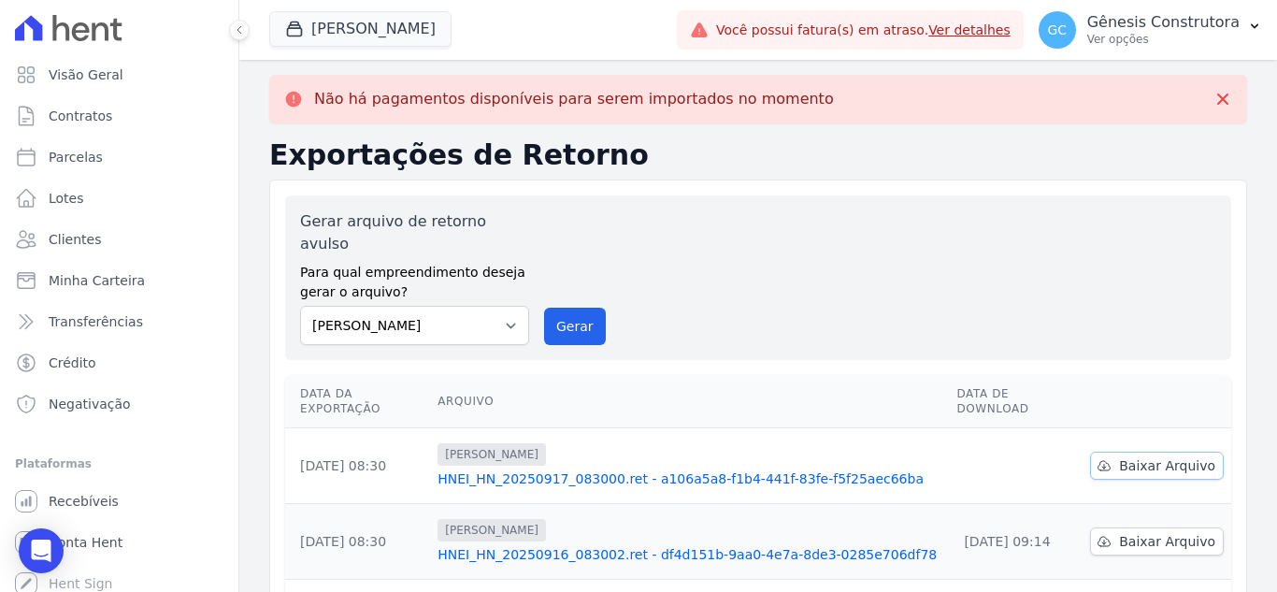
click at [1109, 452] on link "Baixar Arquivo" at bounding box center [1157, 466] width 134 height 28
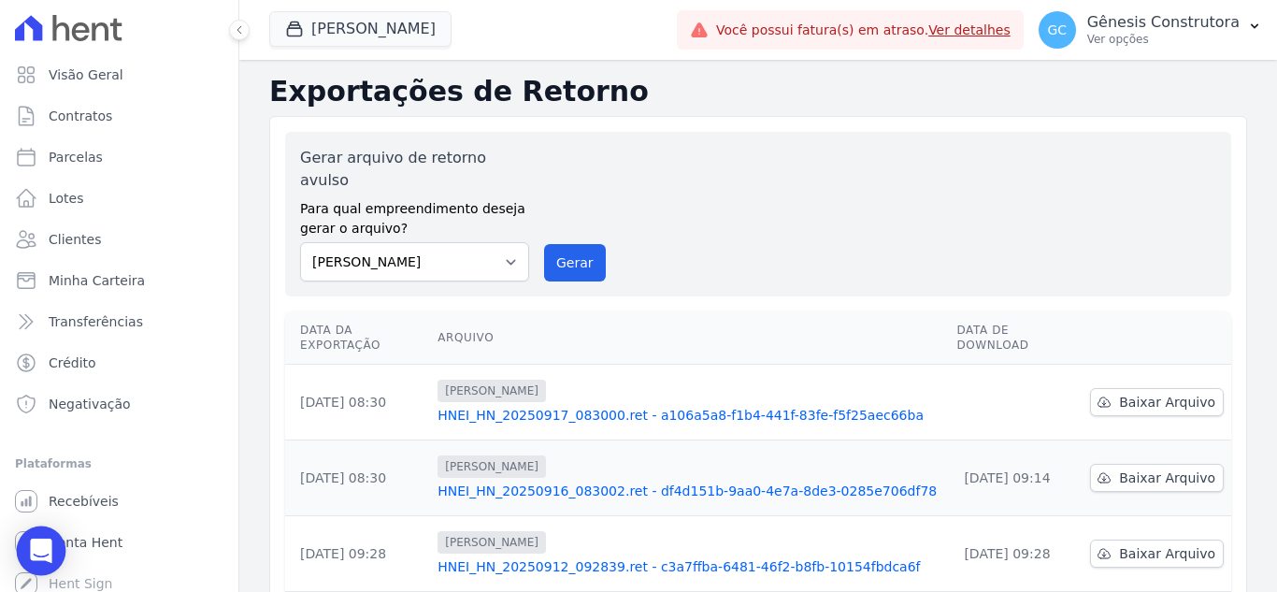
click at [48, 556] on icon "Open Intercom Messenger" at bounding box center [41, 551] width 22 height 24
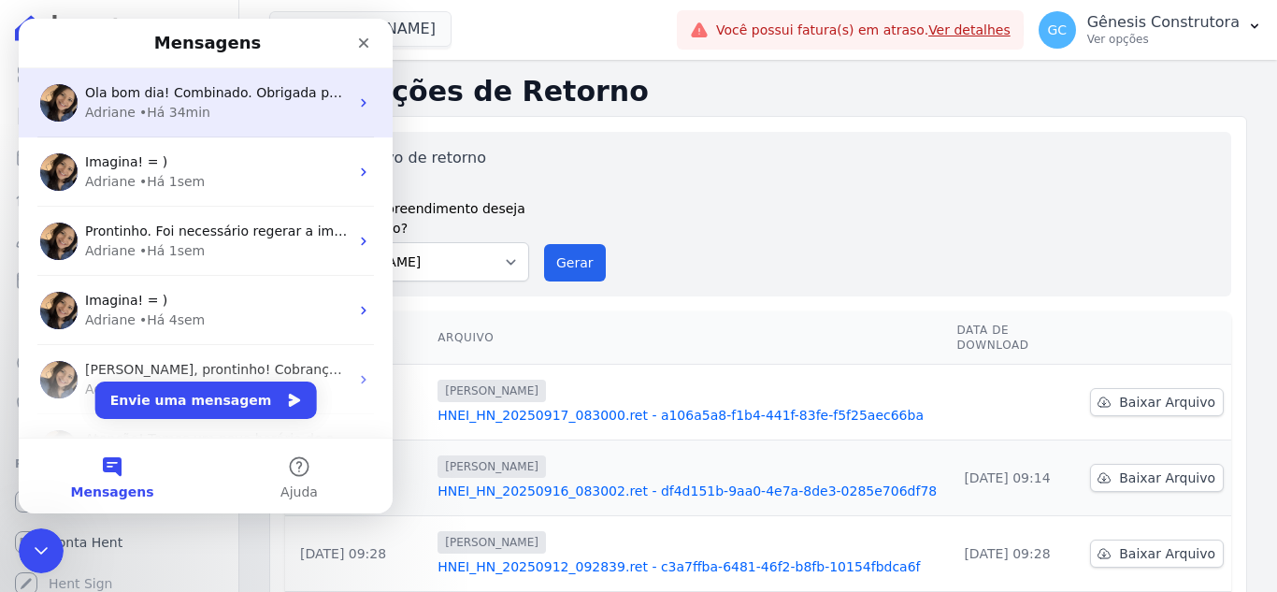
click at [167, 115] on div "• Há 34min" at bounding box center [174, 113] width 71 height 20
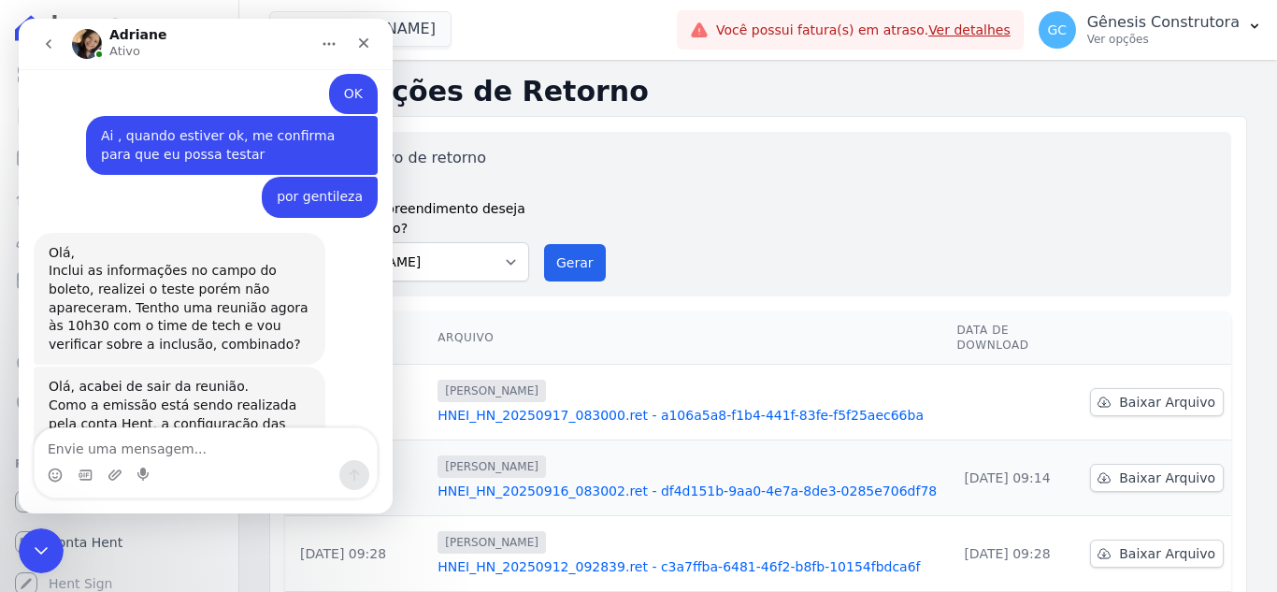
click at [185, 458] on textarea "Envie uma mensagem..." at bounding box center [206, 444] width 342 height 32
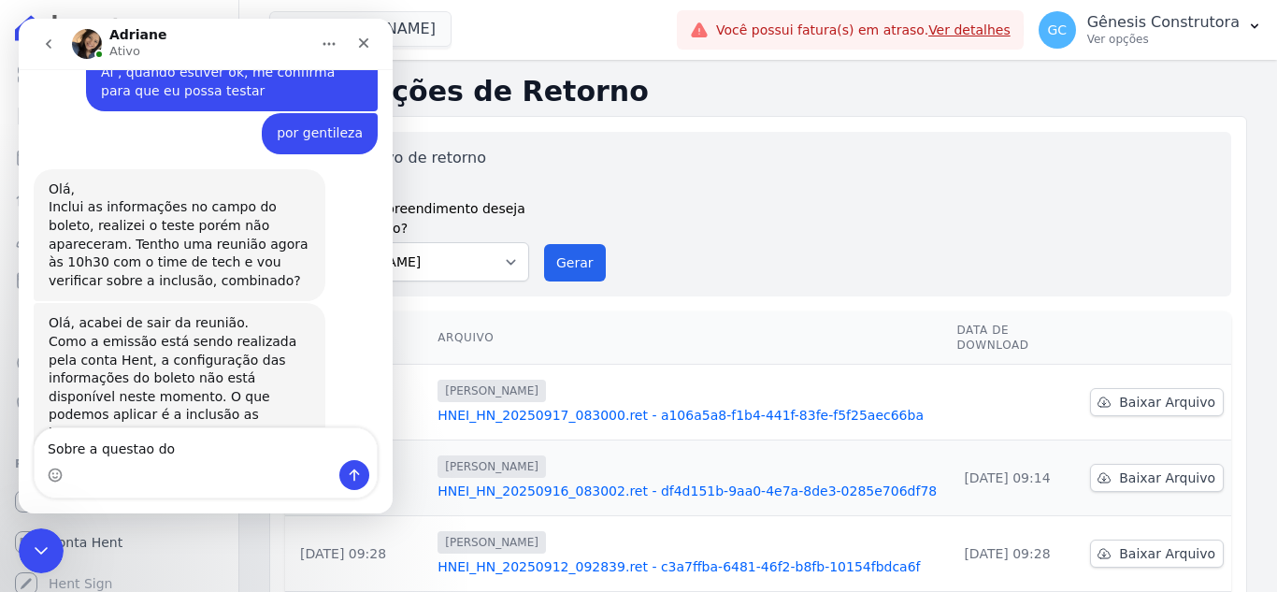
drag, startPoint x: 128, startPoint y: 459, endPoint x: 192, endPoint y: 94, distance: 370.2
click at [192, 333] on div "Como a emissão está sendo realizada pela conta Hent, a configuração das informa…" at bounding box center [180, 424] width 262 height 183
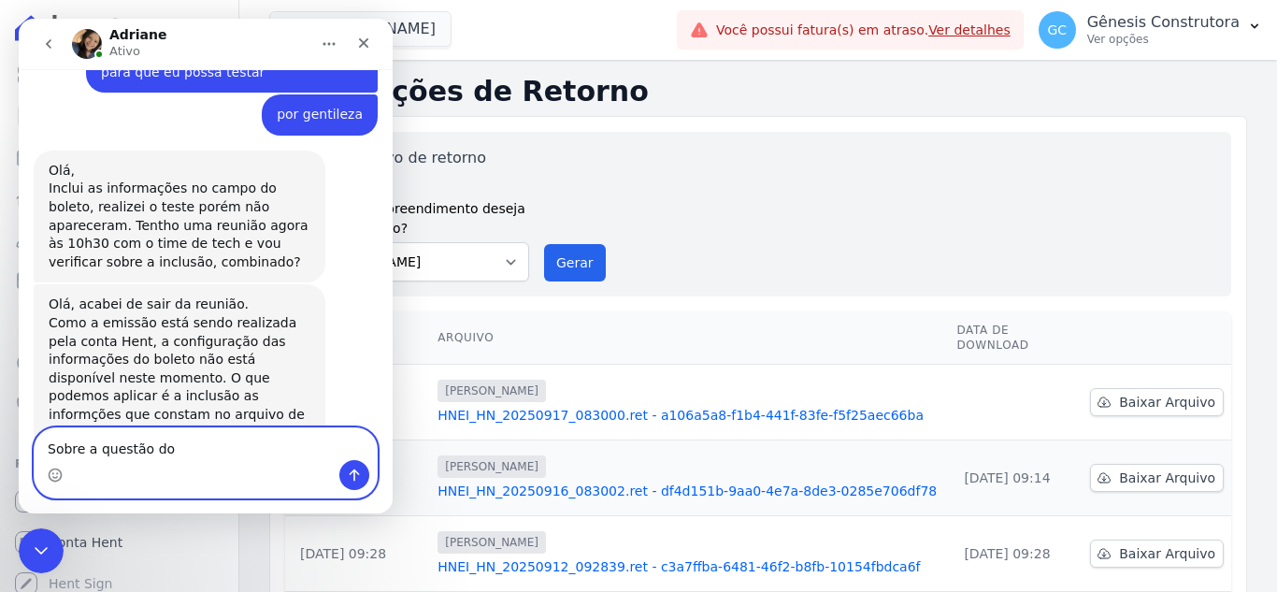
click at [238, 442] on textarea "Sobre a questão do" at bounding box center [206, 444] width 342 height 32
type textarea "Sobre a questão dos retornos"
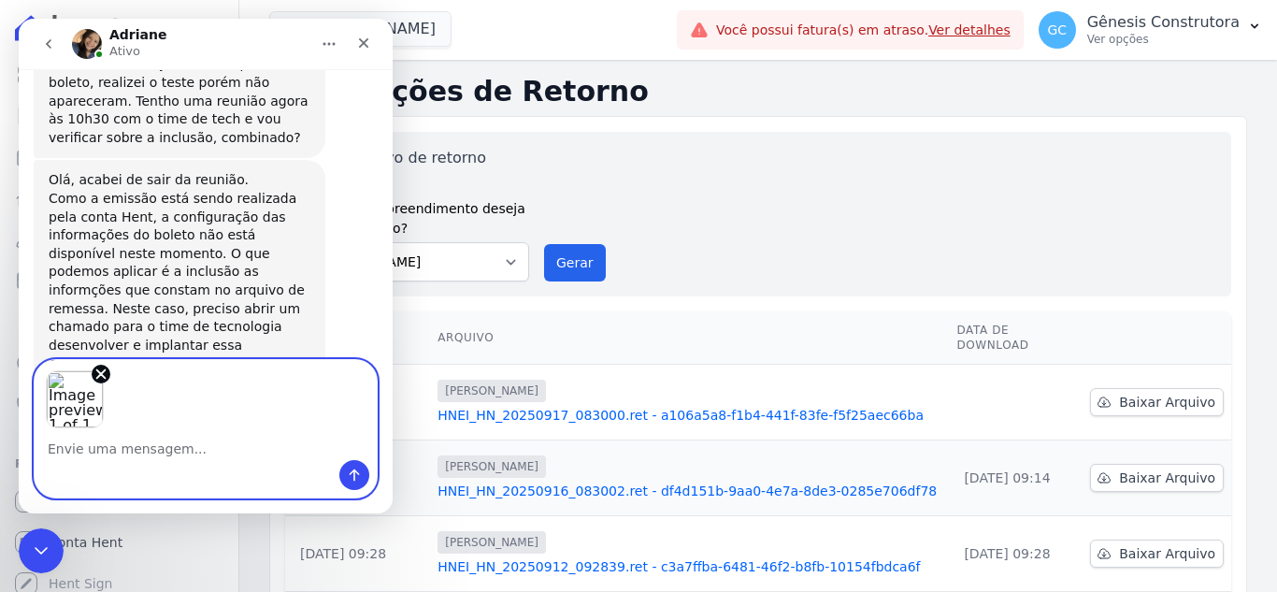
scroll to position [9907, 0]
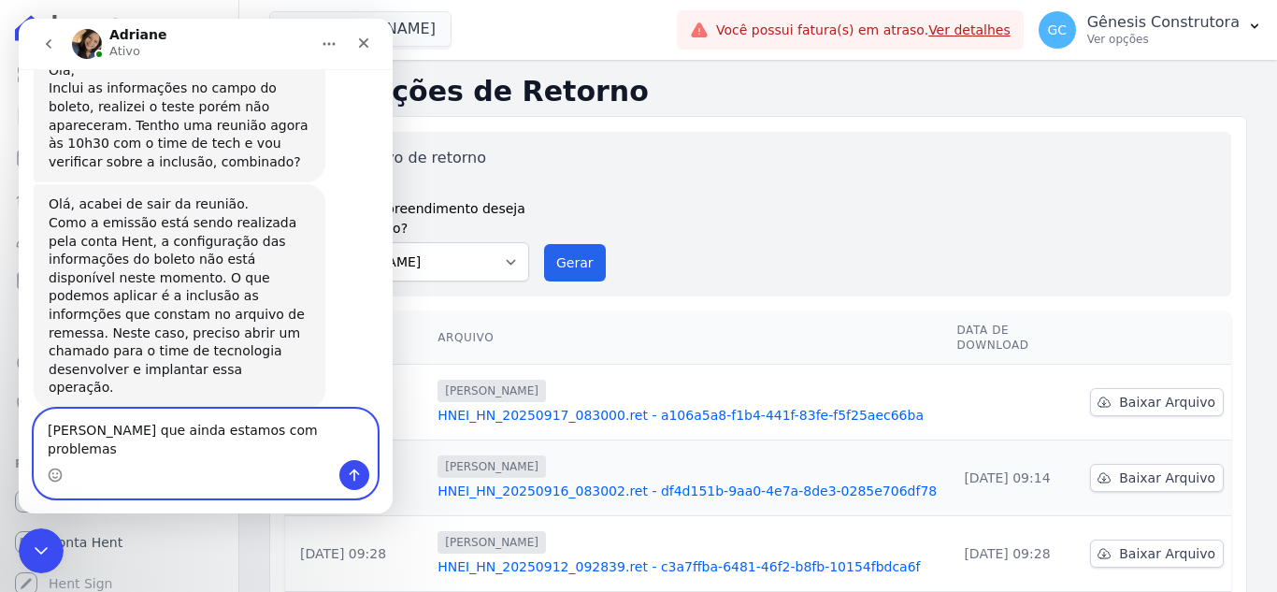
type textarea "Hildegardo que ainda estamos com problema"
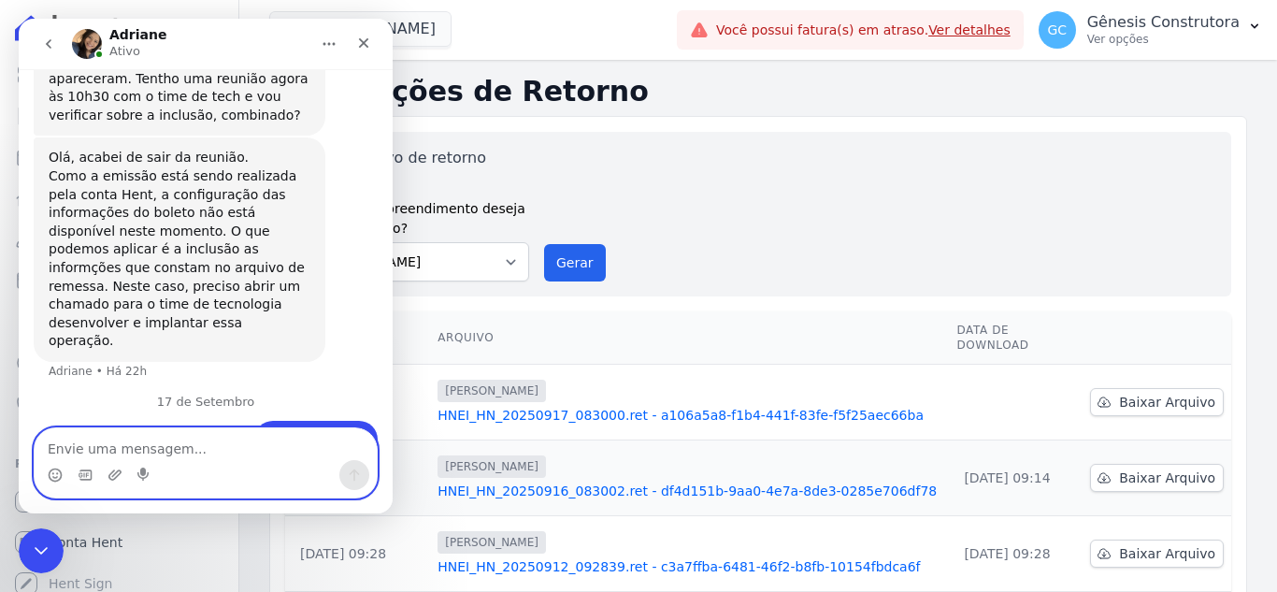
scroll to position [9968, 0]
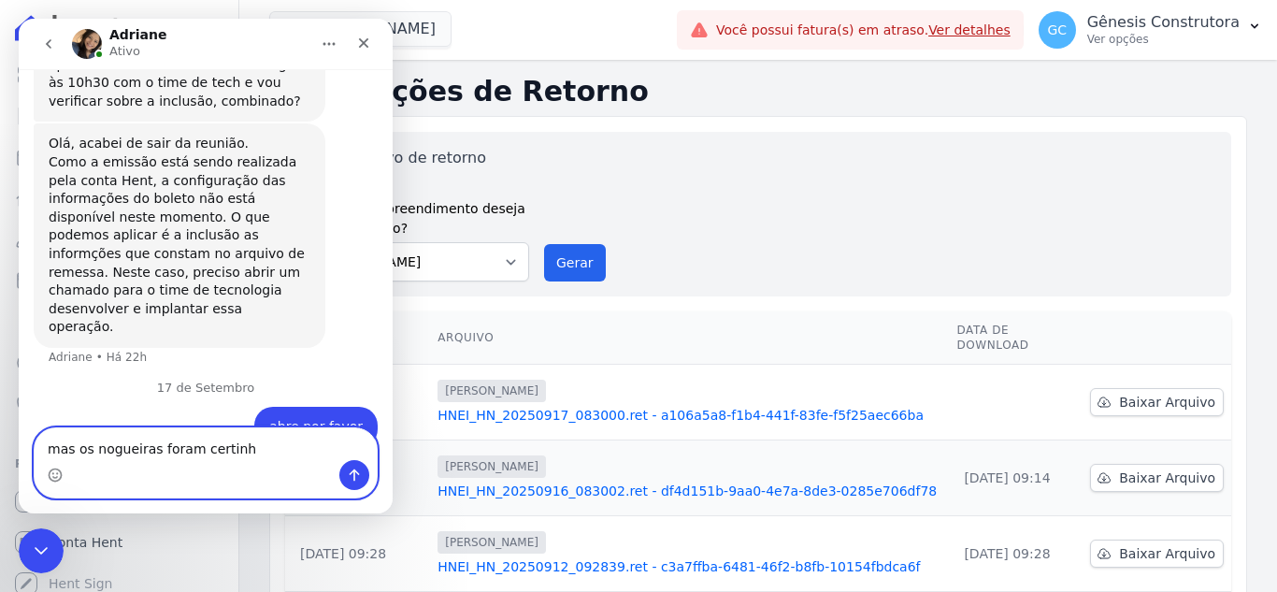
type textarea "mas os nogueiras foram certinho"
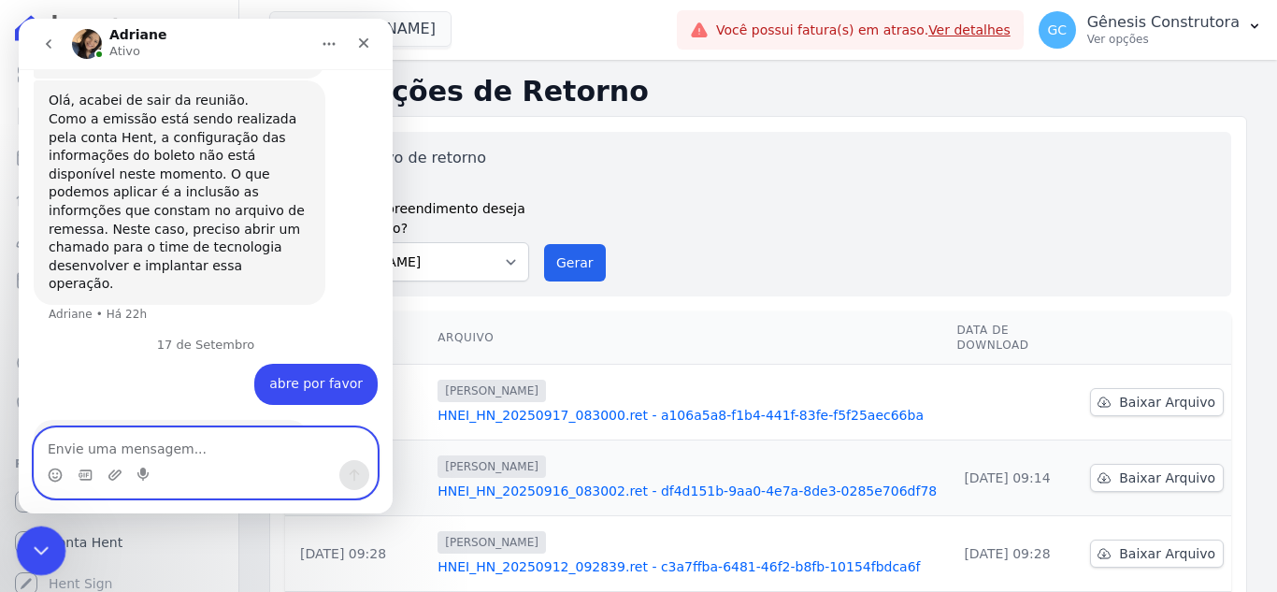
click at [30, 543] on icon "Encerramento do Messenger da Intercom" at bounding box center [38, 548] width 22 height 22
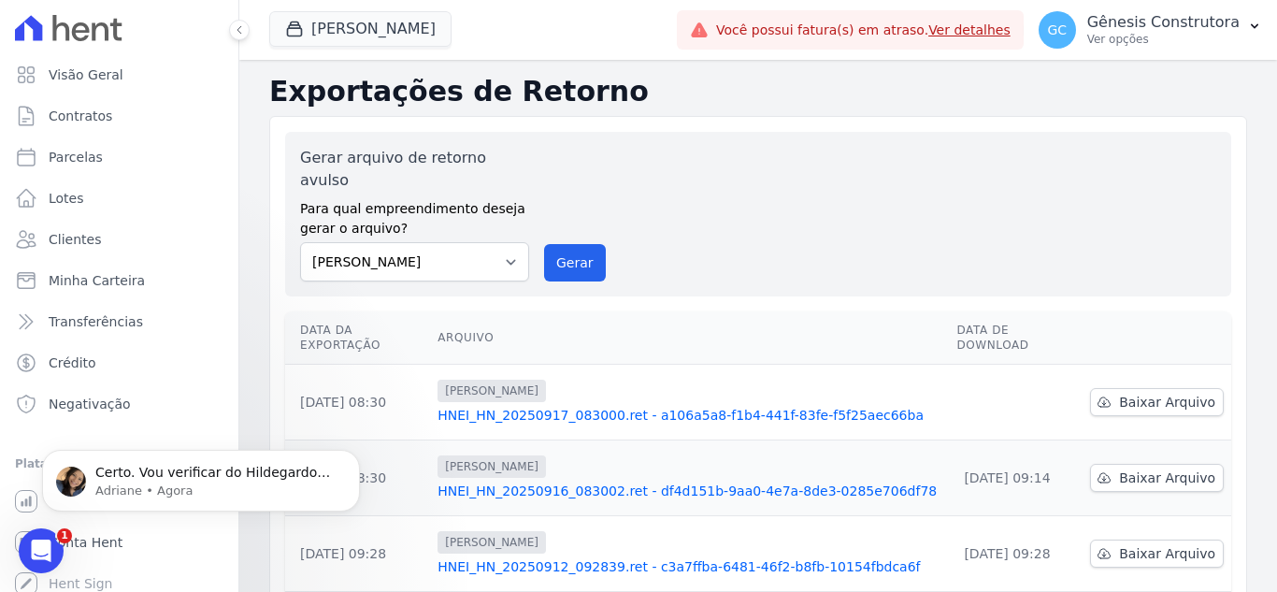
scroll to position [10066, 0]
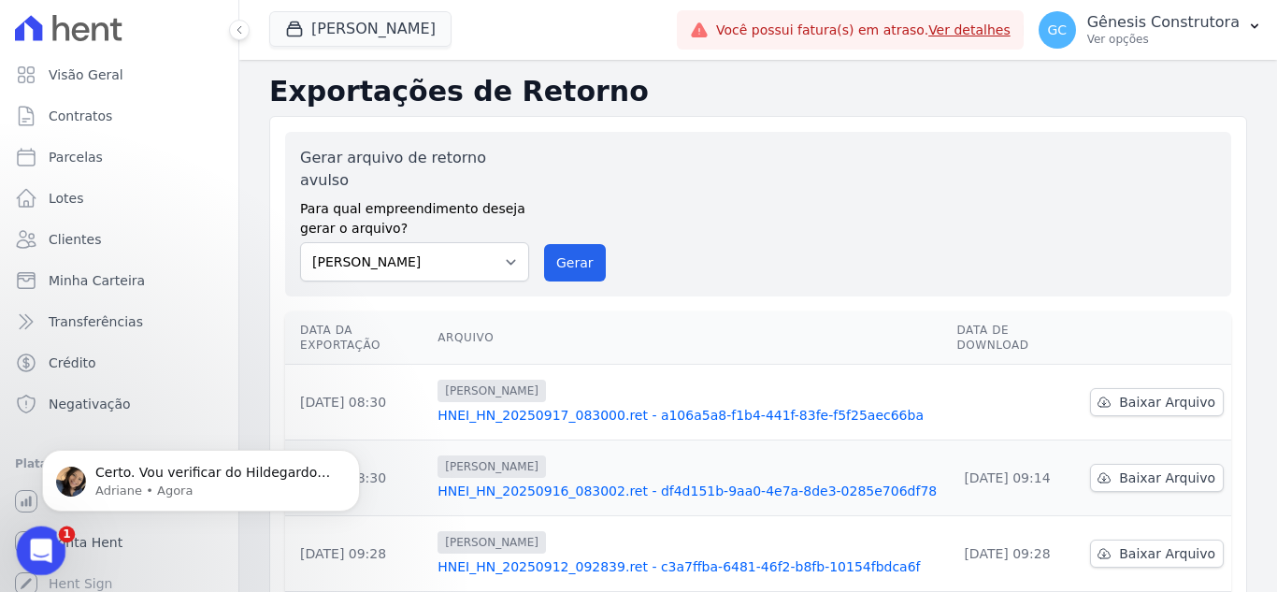
click at [36, 552] on icon "Abertura do Messenger da Intercom" at bounding box center [38, 548] width 31 height 31
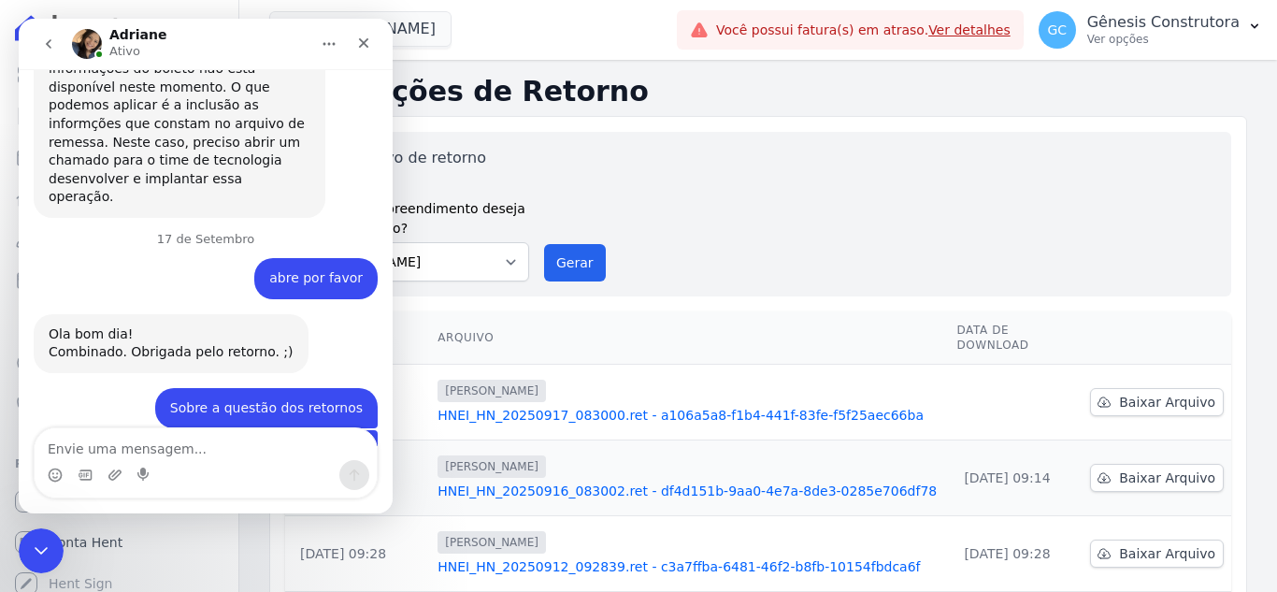
scroll to position [10097, 0]
click at [236, 451] on textarea "Envie uma mensagem..." at bounding box center [206, 444] width 342 height 32
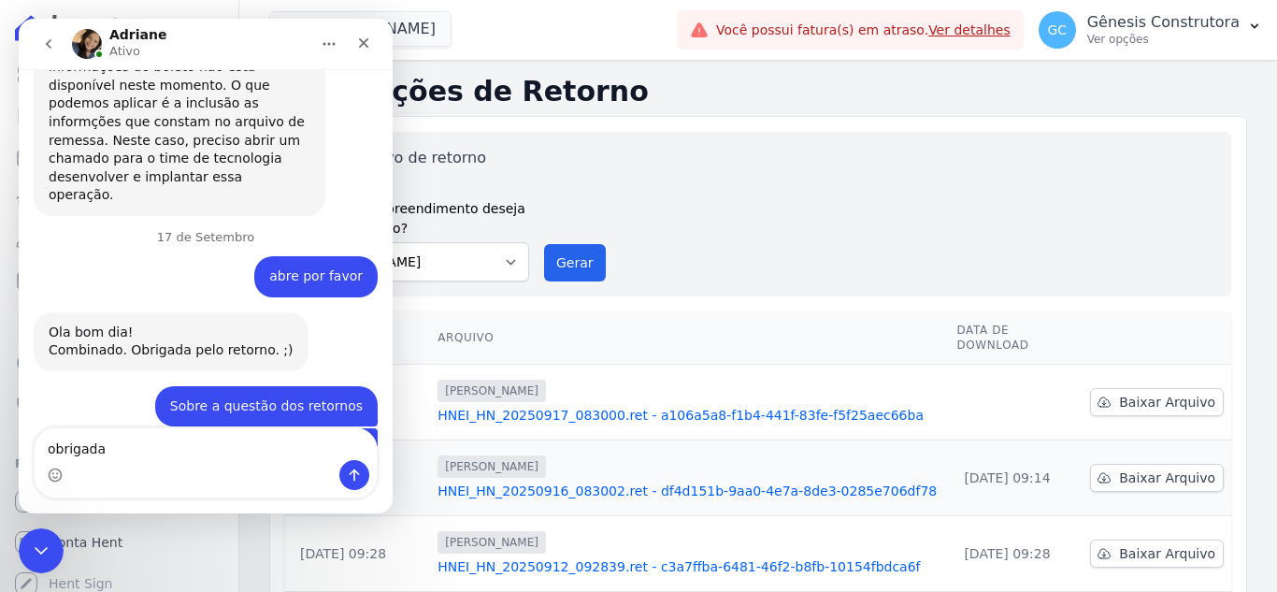
type textarea "obrigada!"
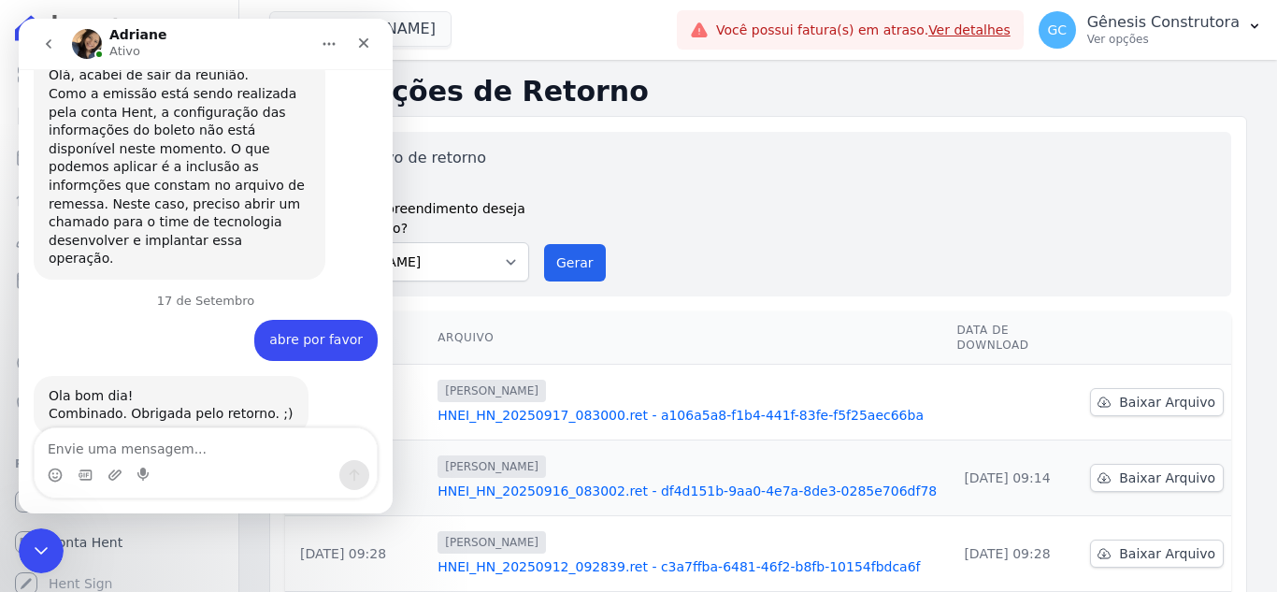
scroll to position [9935, 0]
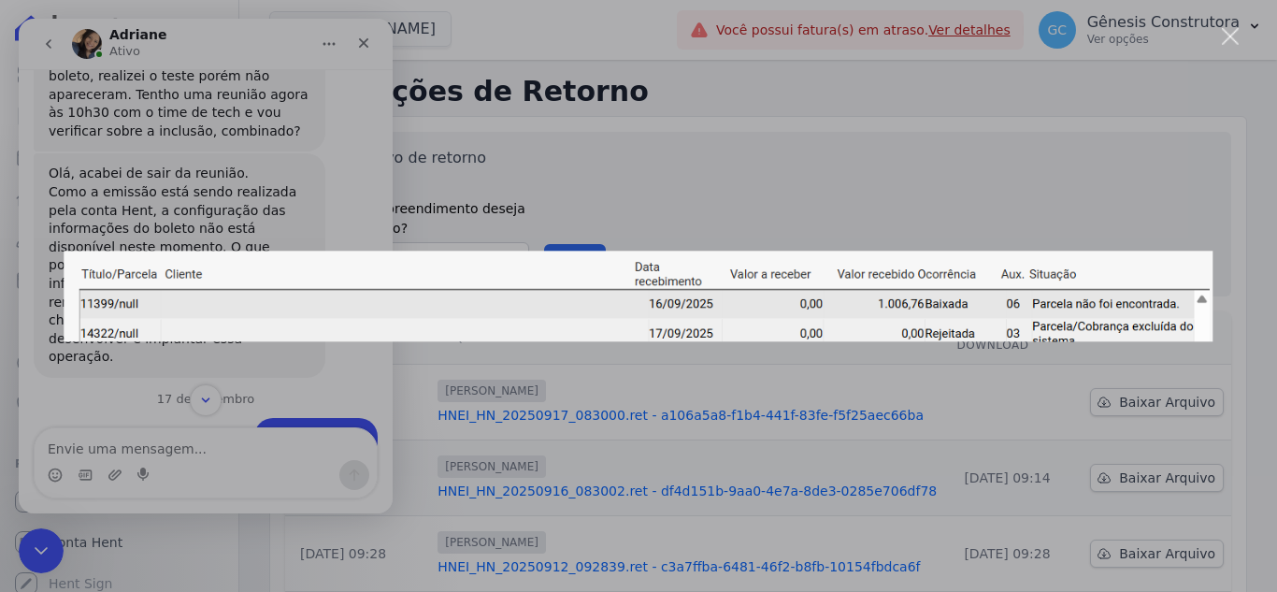
scroll to position [0, 0]
click at [341, 361] on div "Messenger da Intercom" at bounding box center [638, 296] width 1277 height 592
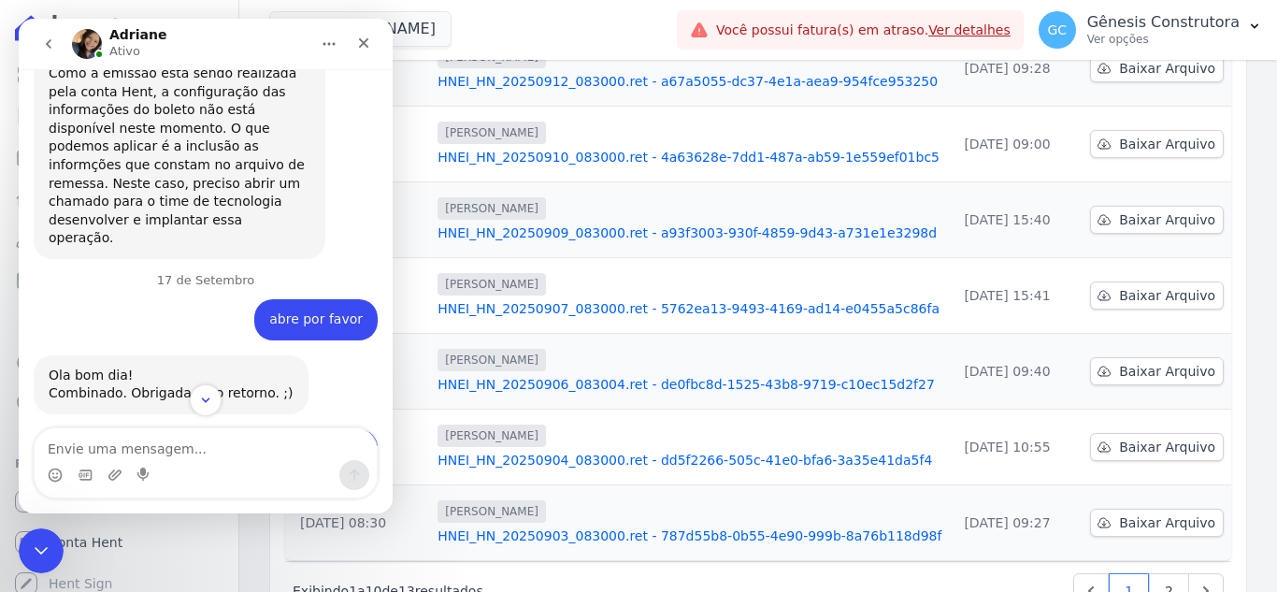
scroll to position [10122, 0]
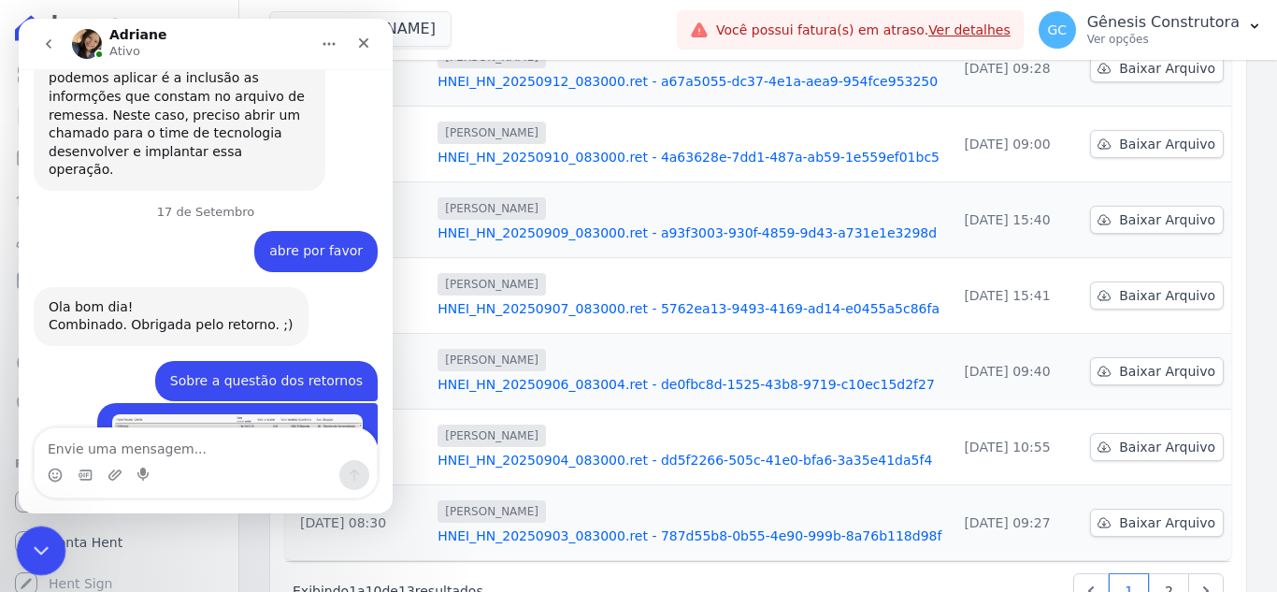
click at [23, 532] on div "Encerramento do Messenger da Intercom" at bounding box center [38, 548] width 45 height 45
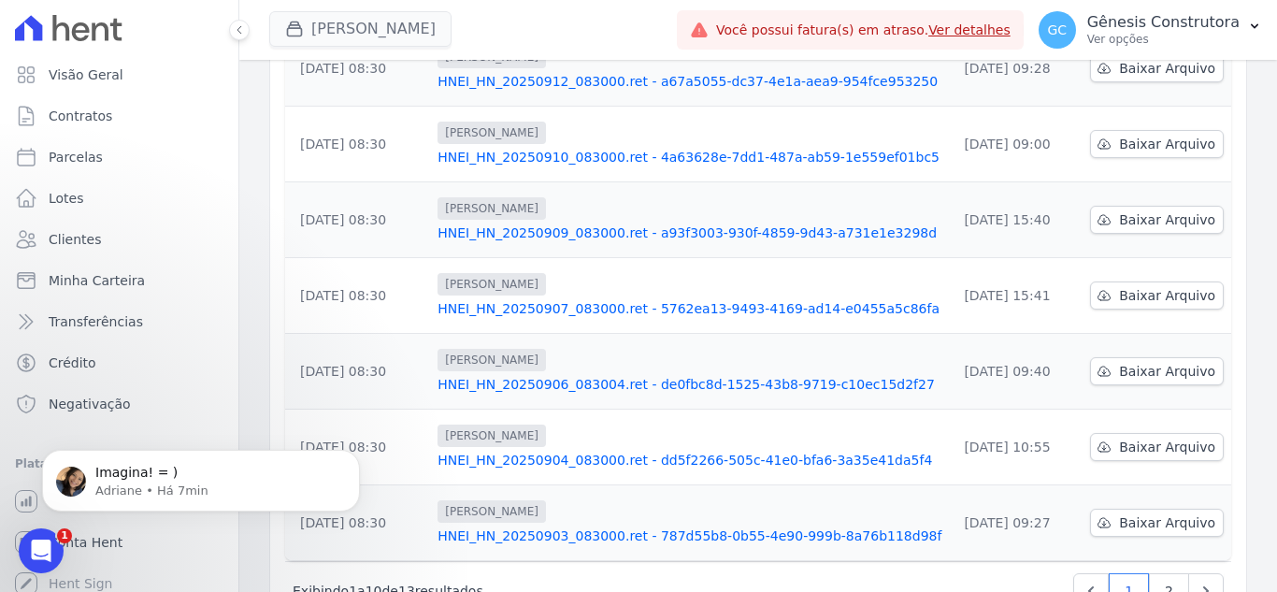
scroll to position [10177, 0]
click at [33, 536] on icon "Abertura do Messenger da Intercom" at bounding box center [38, 548] width 31 height 31
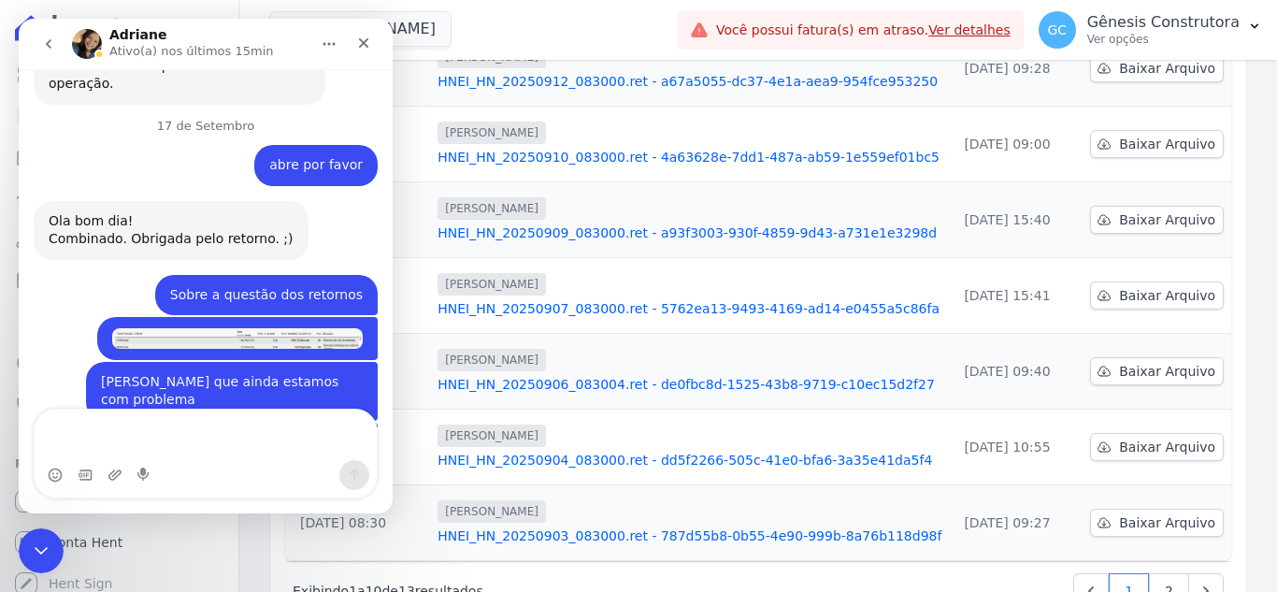
scroll to position [10227, 0]
